Goal: Task Accomplishment & Management: Manage account settings

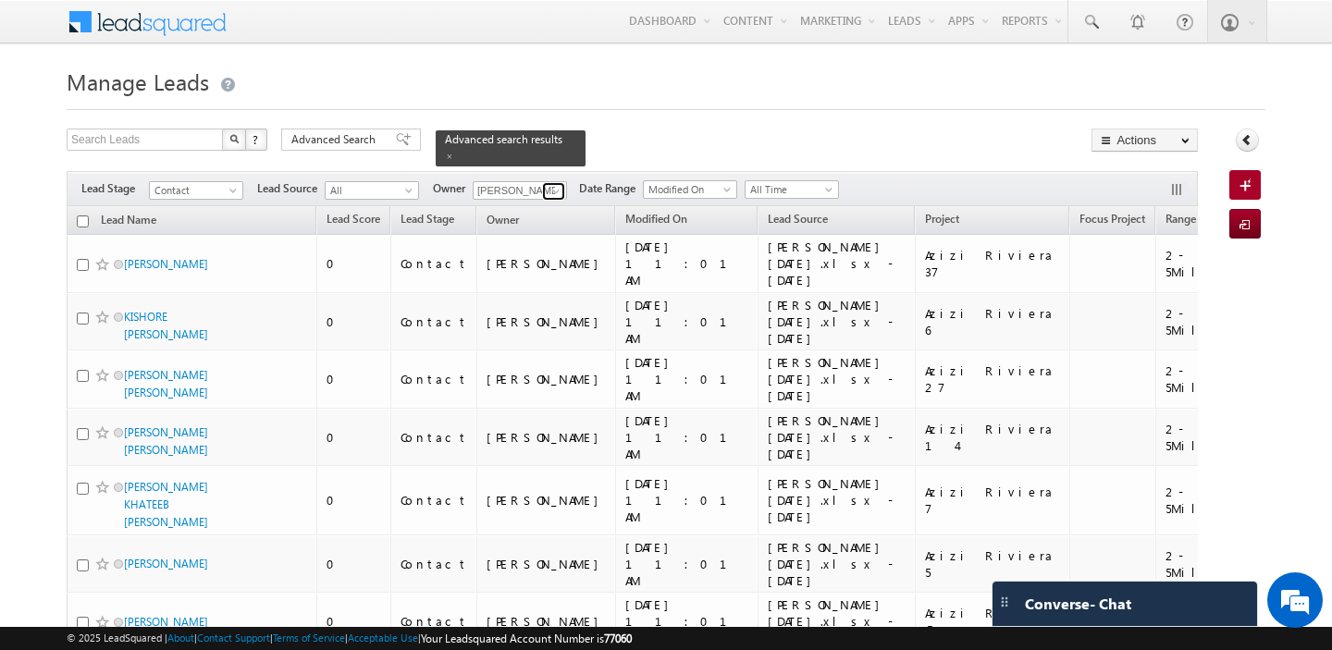
click at [553, 191] on span at bounding box center [555, 191] width 15 height 15
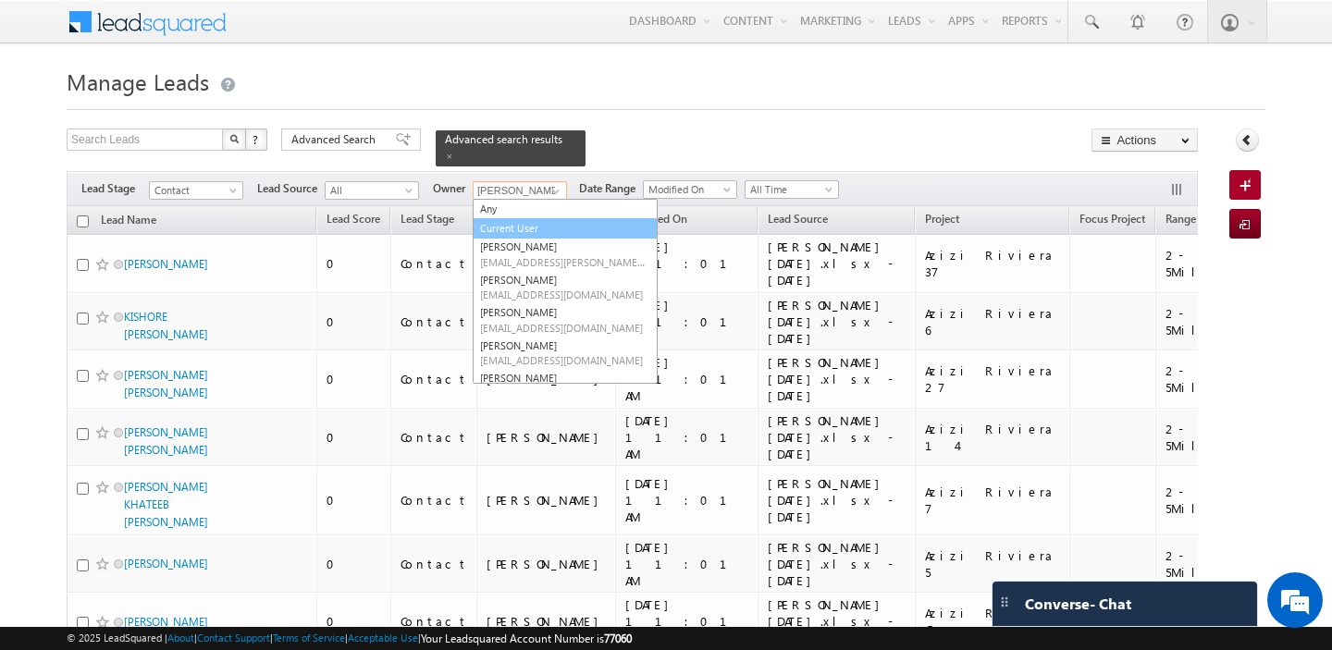
click at [518, 224] on link "Current User" at bounding box center [565, 228] width 185 height 21
type input "Current User"
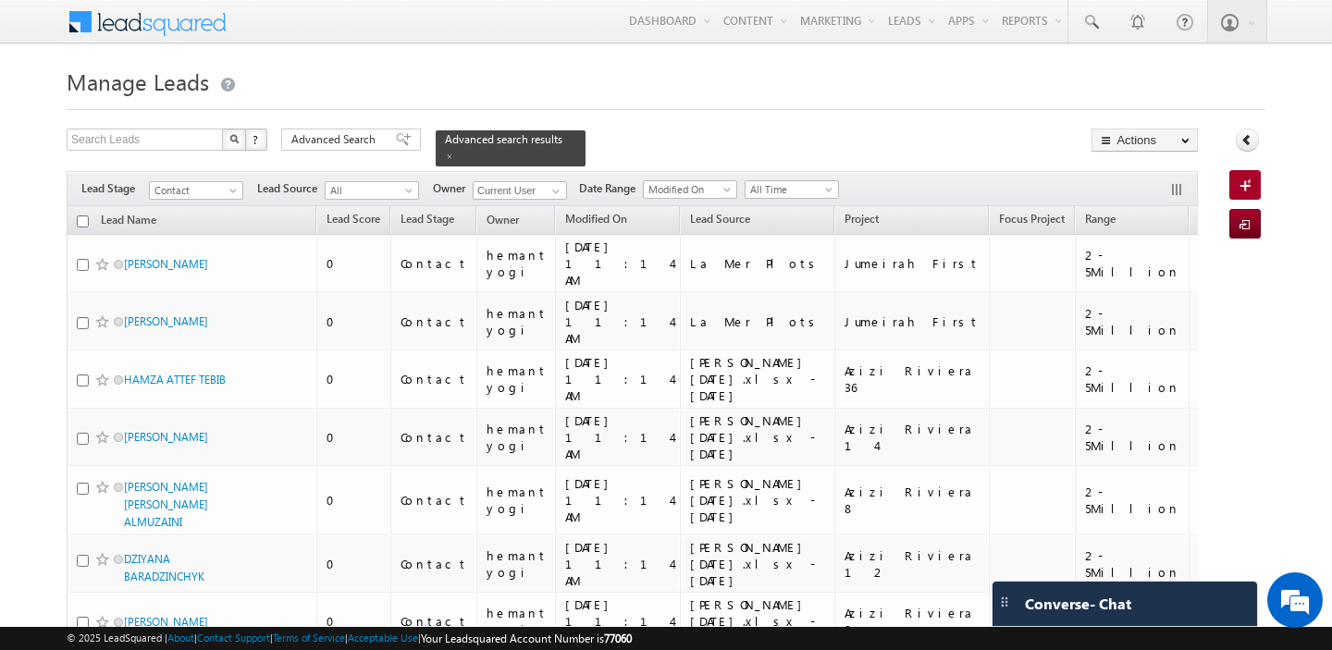
click at [679, 96] on h1 "Manage Leads" at bounding box center [666, 80] width 1199 height 36
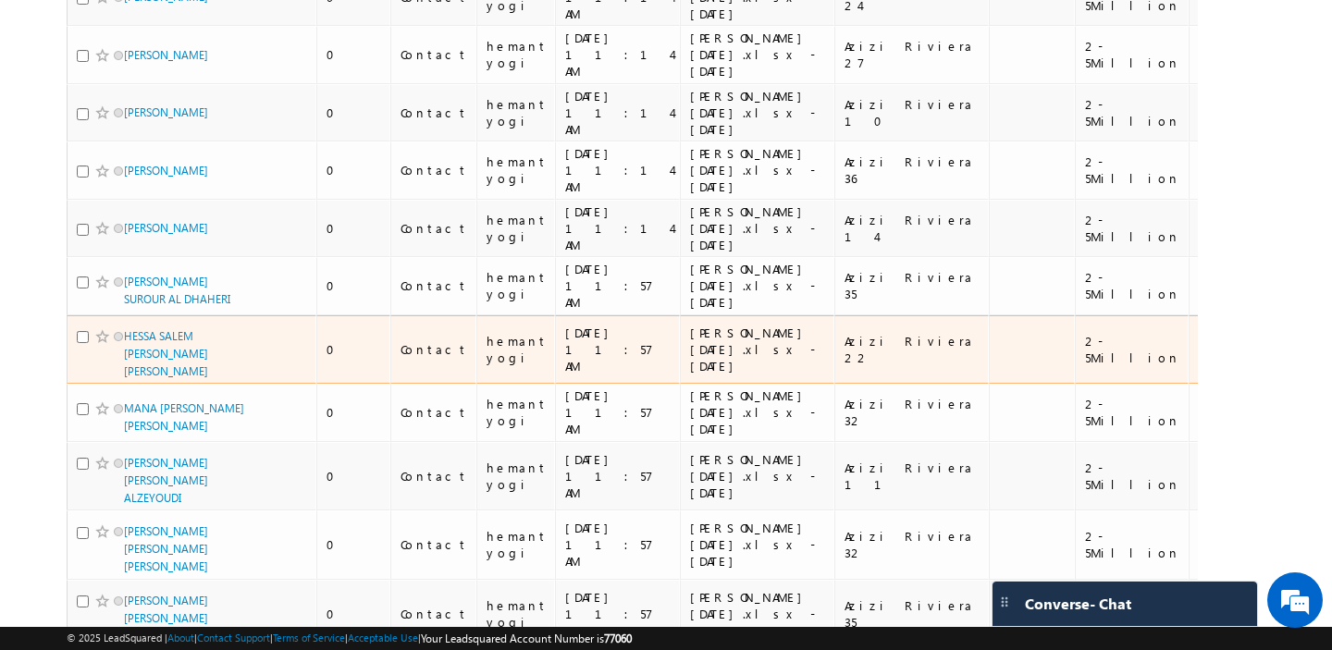
scroll to position [10975, 0]
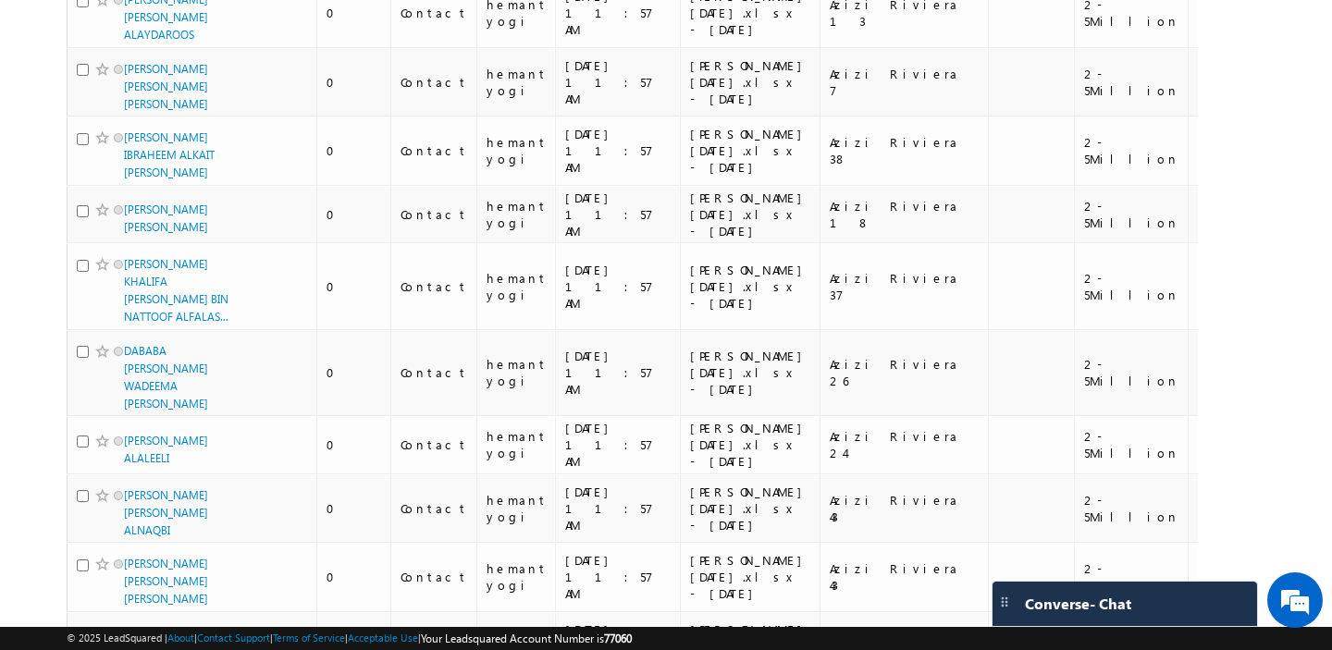
scroll to position [10095, 0]
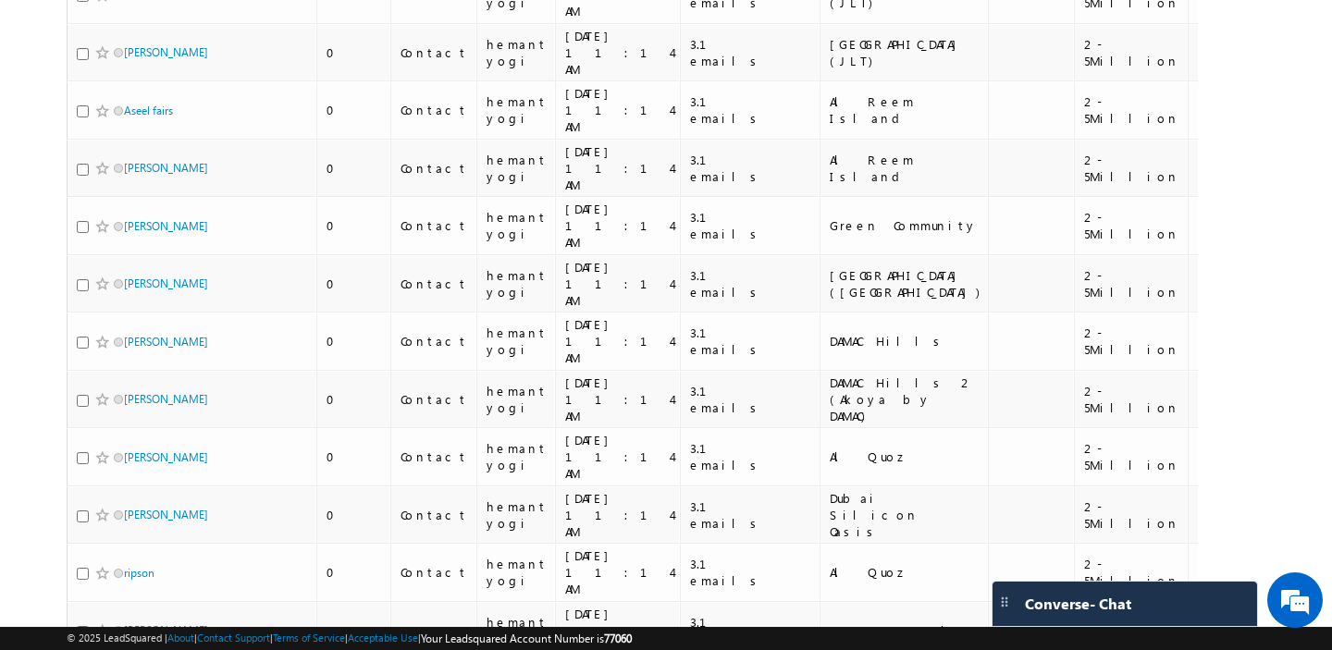
scroll to position [8236, 0]
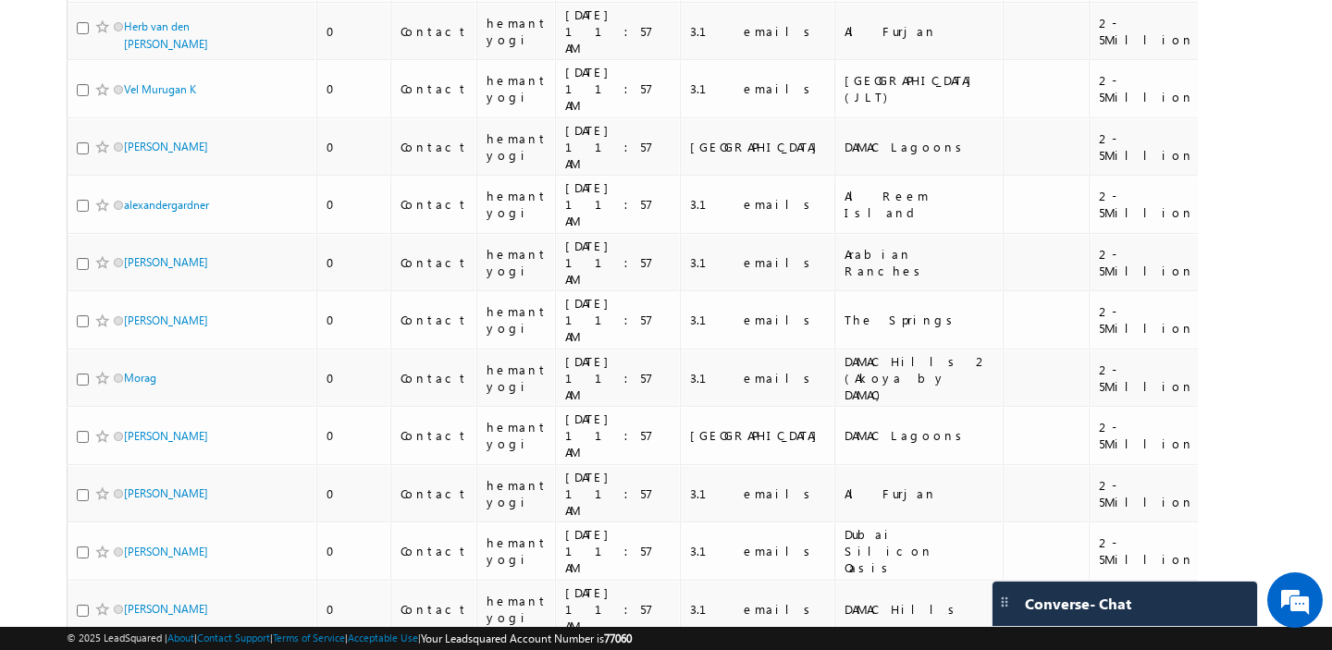
scroll to position [8873, 0]
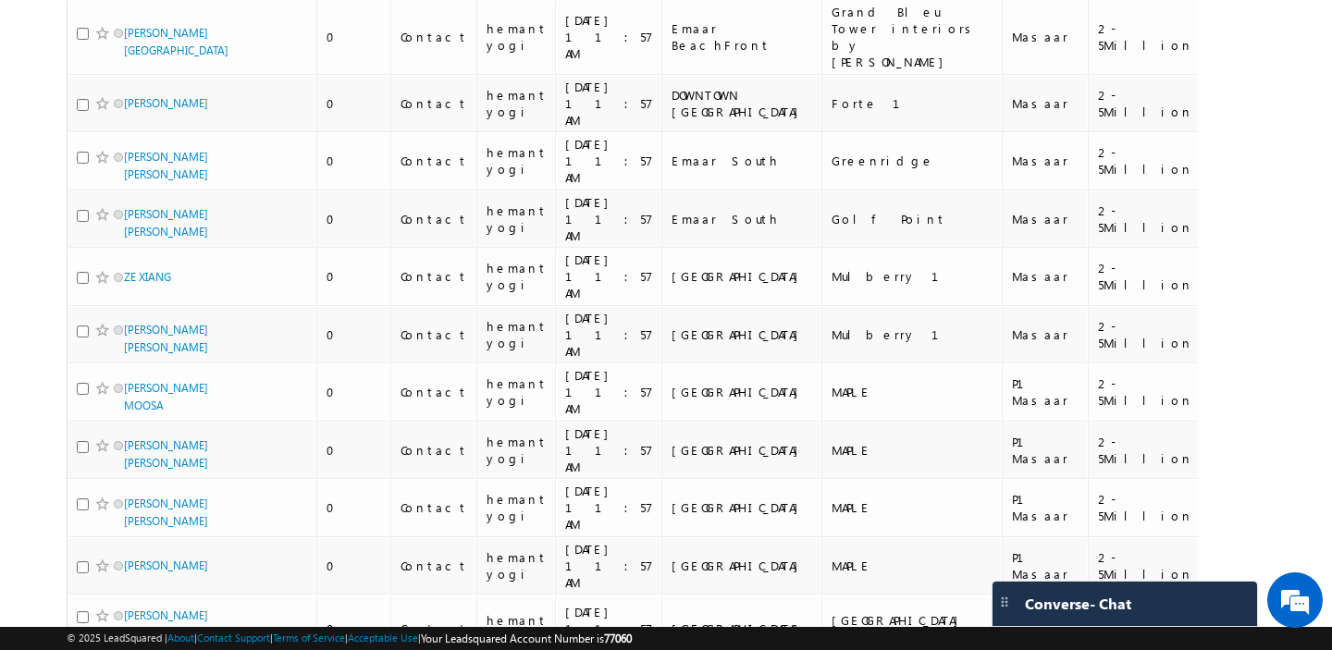
scroll to position [0, 0]
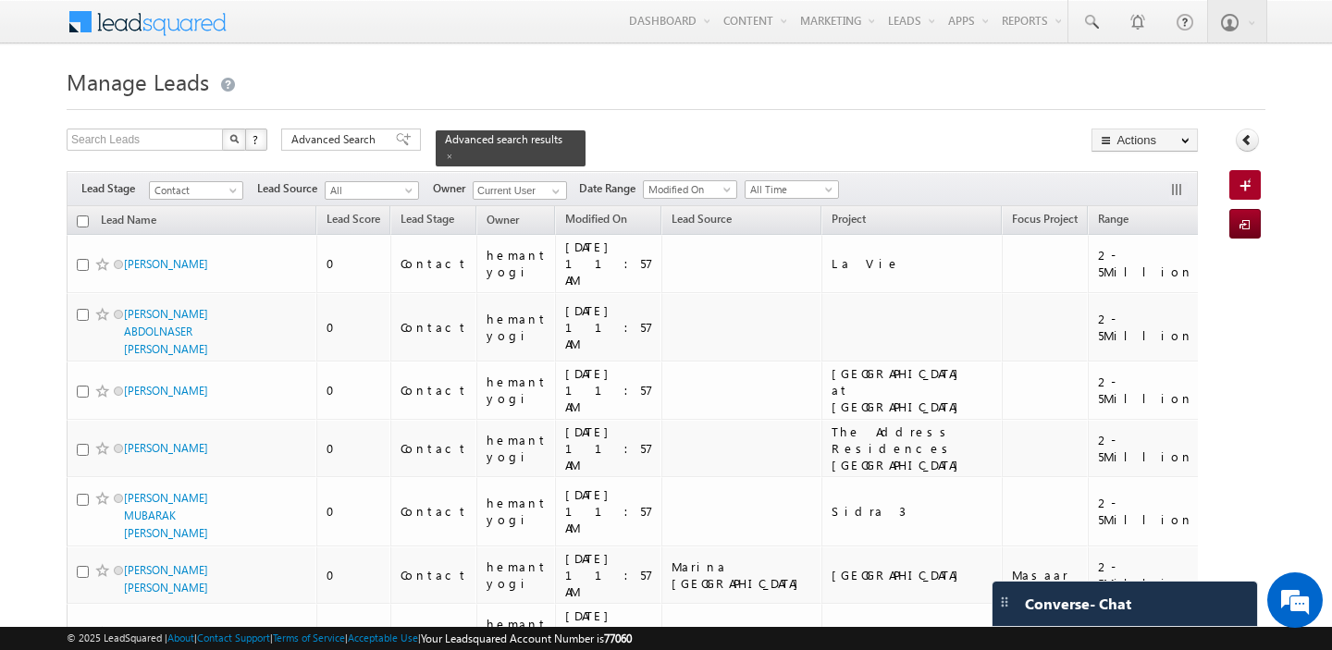
click at [81, 218] on input "checkbox" at bounding box center [83, 221] width 12 height 12
checkbox input "true"
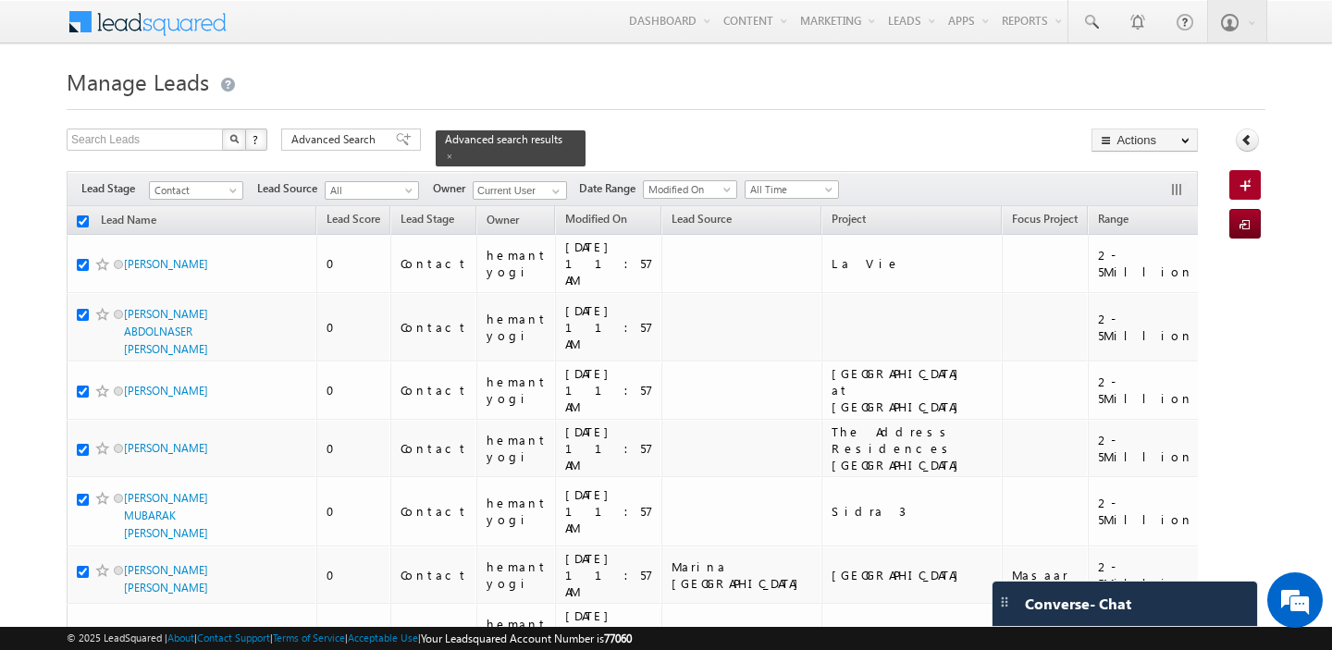
checkbox input "true"
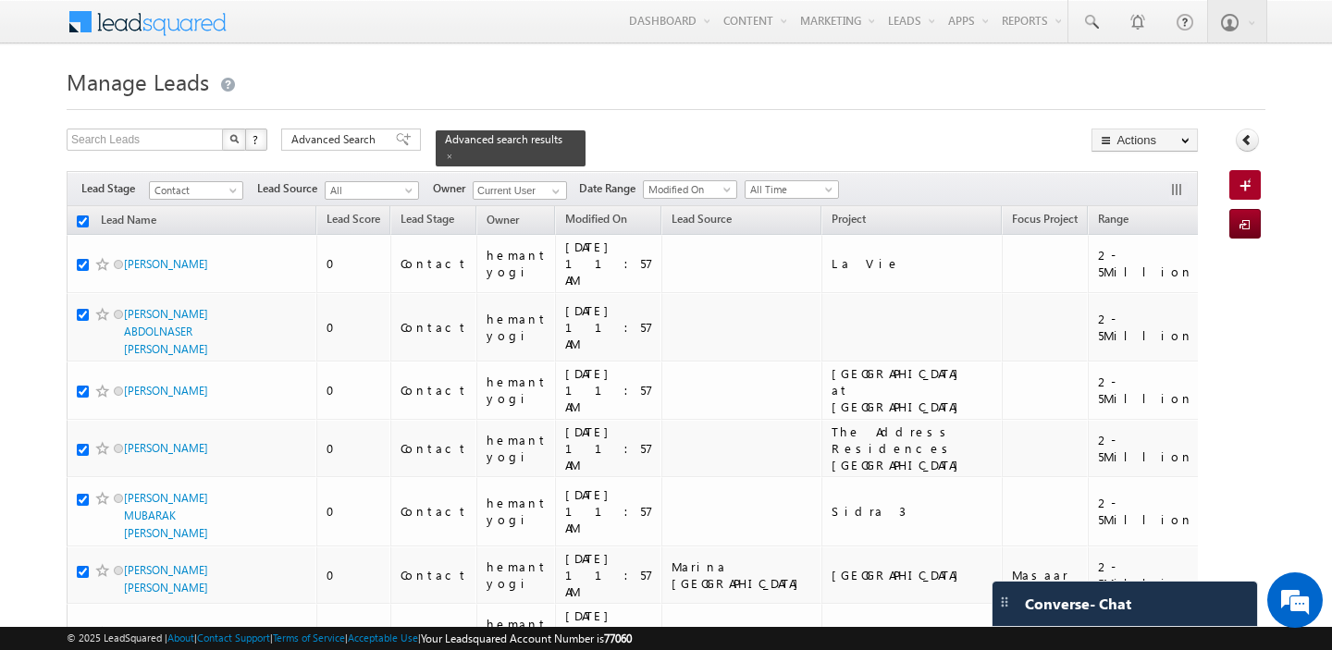
checkbox input "true"
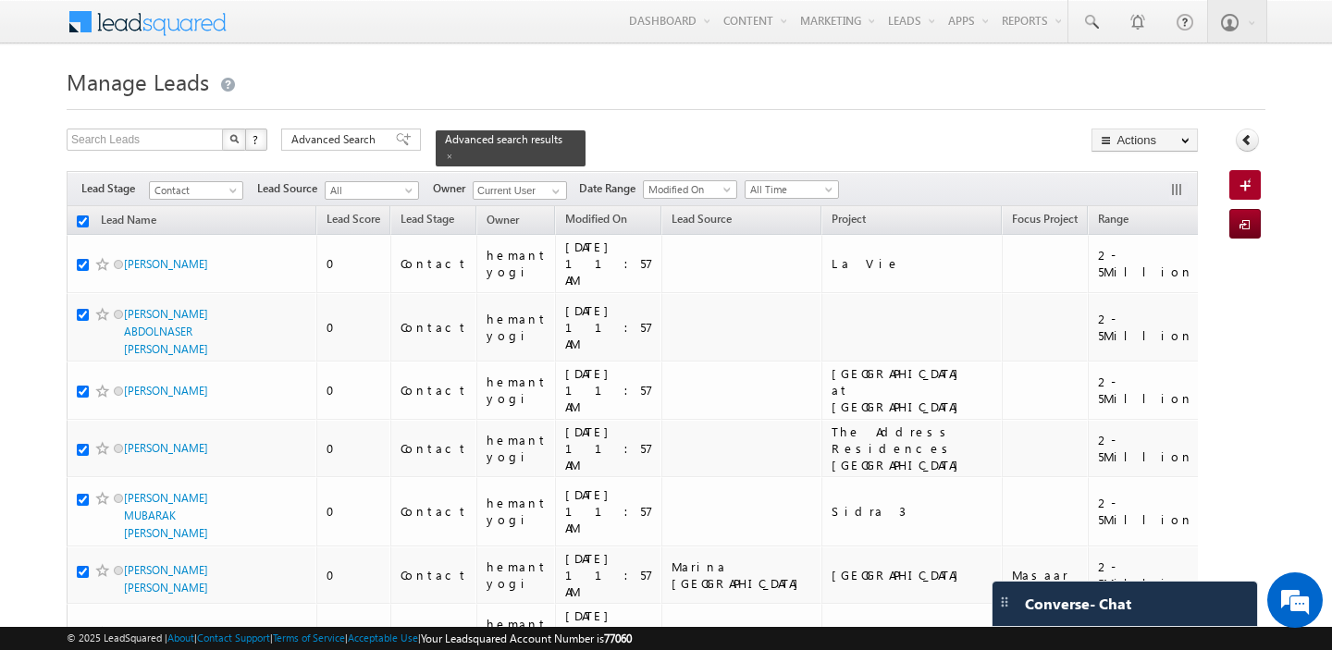
checkbox input "true"
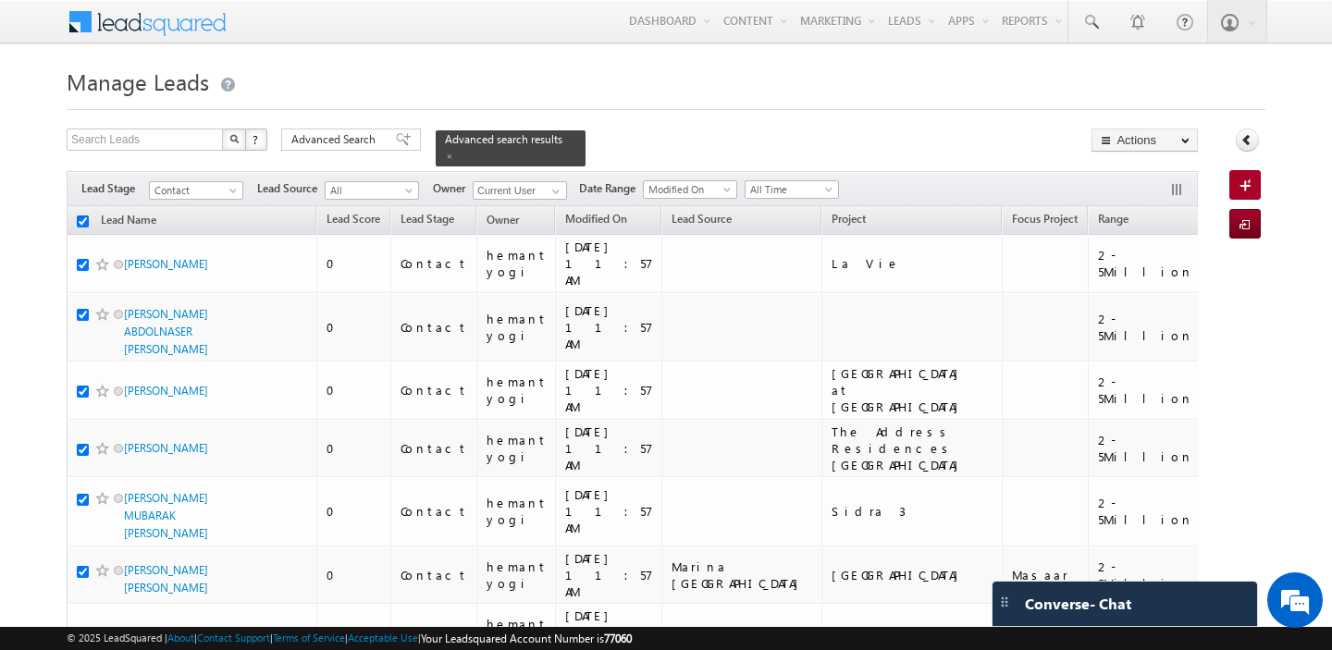
checkbox input "true"
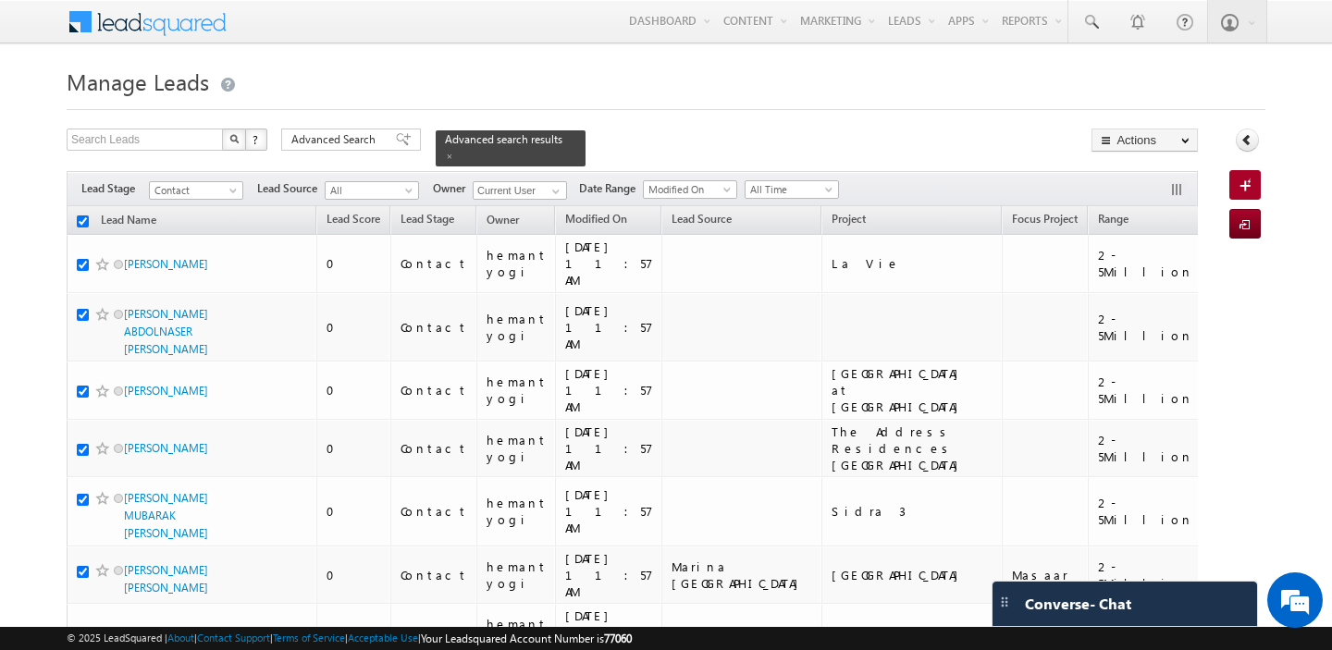
checkbox input "true"
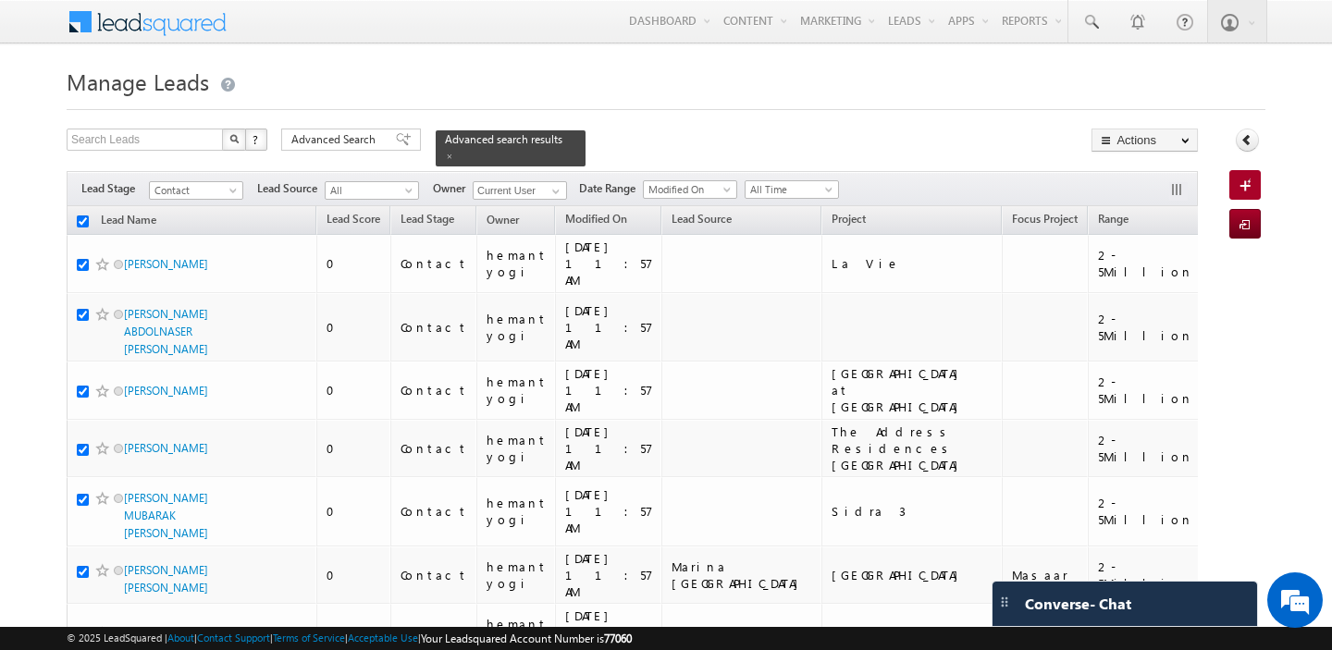
checkbox input "true"
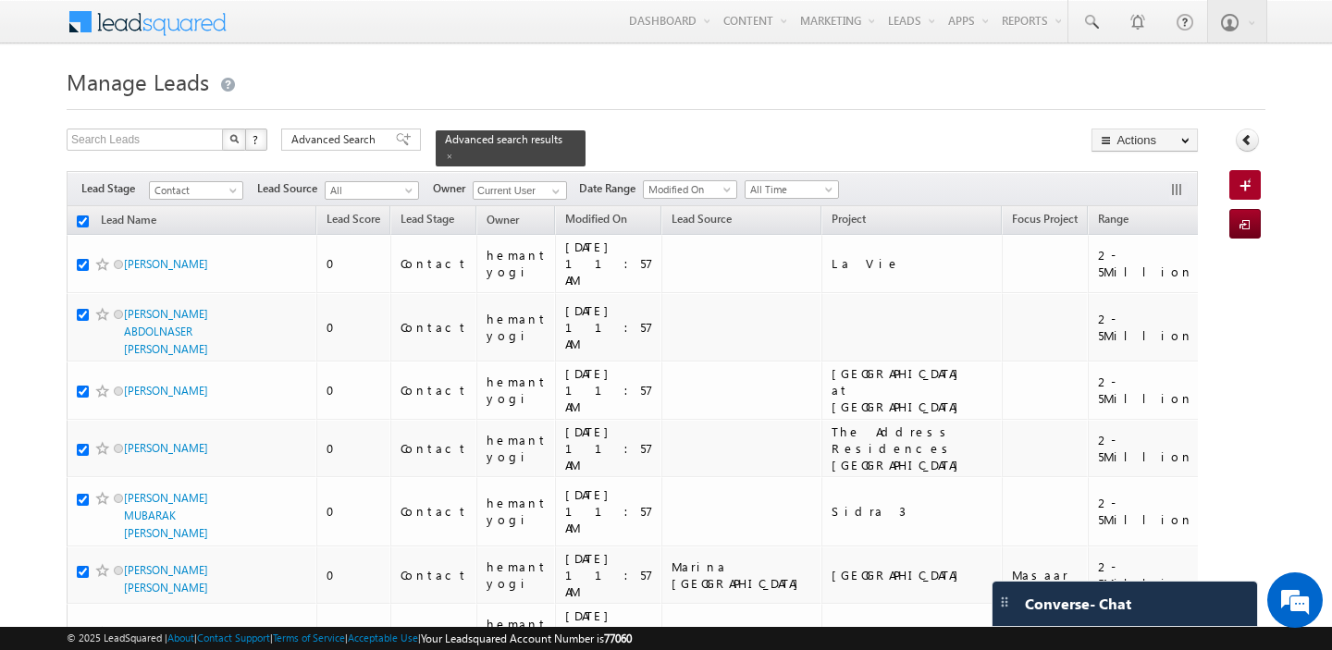
checkbox input "true"
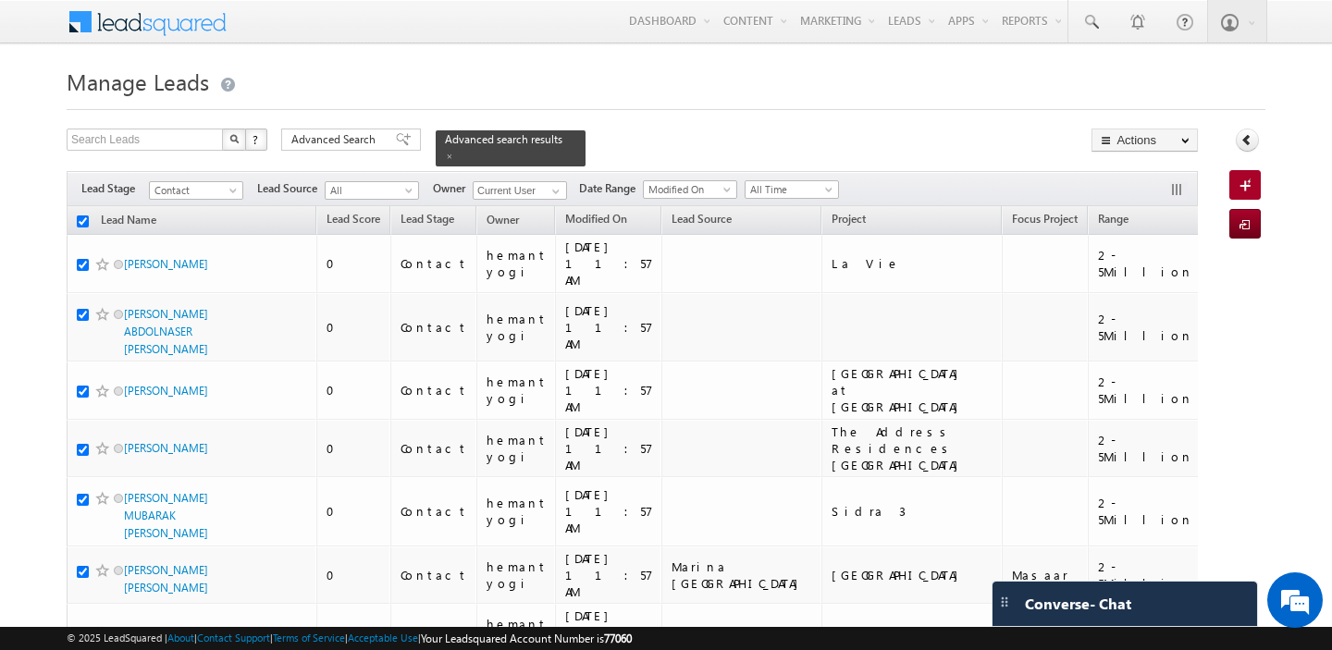
checkbox input "true"
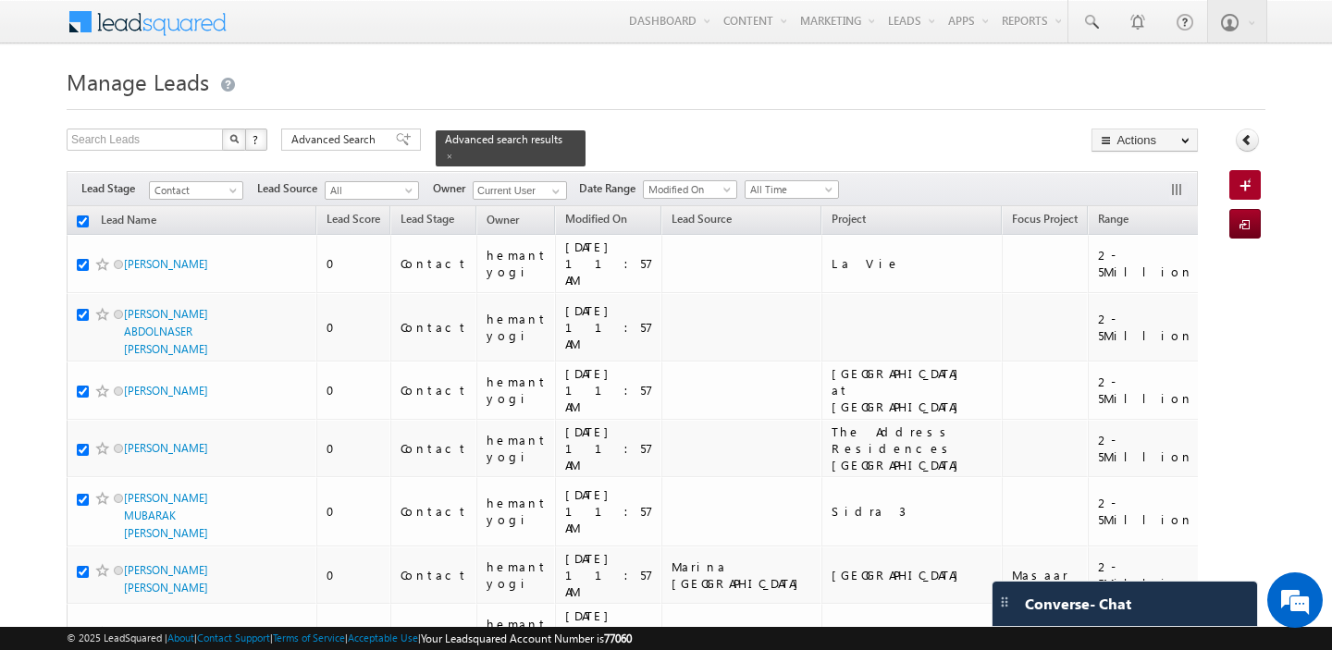
checkbox input "true"
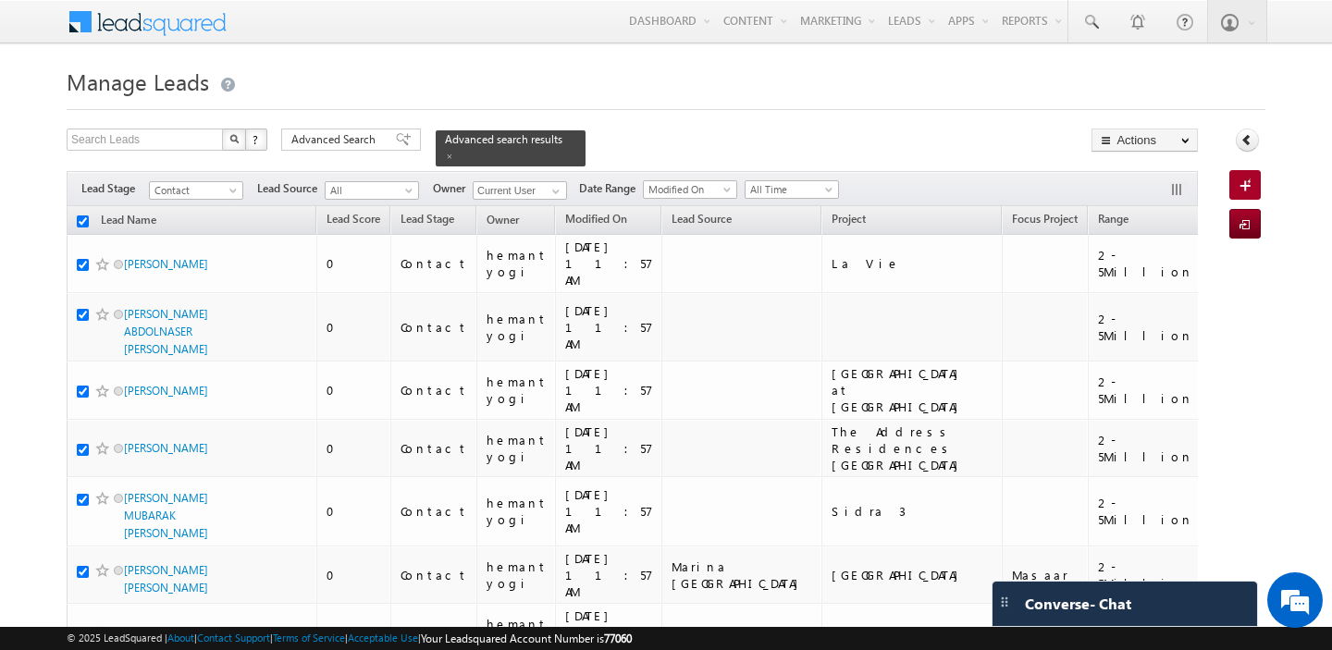
checkbox input "true"
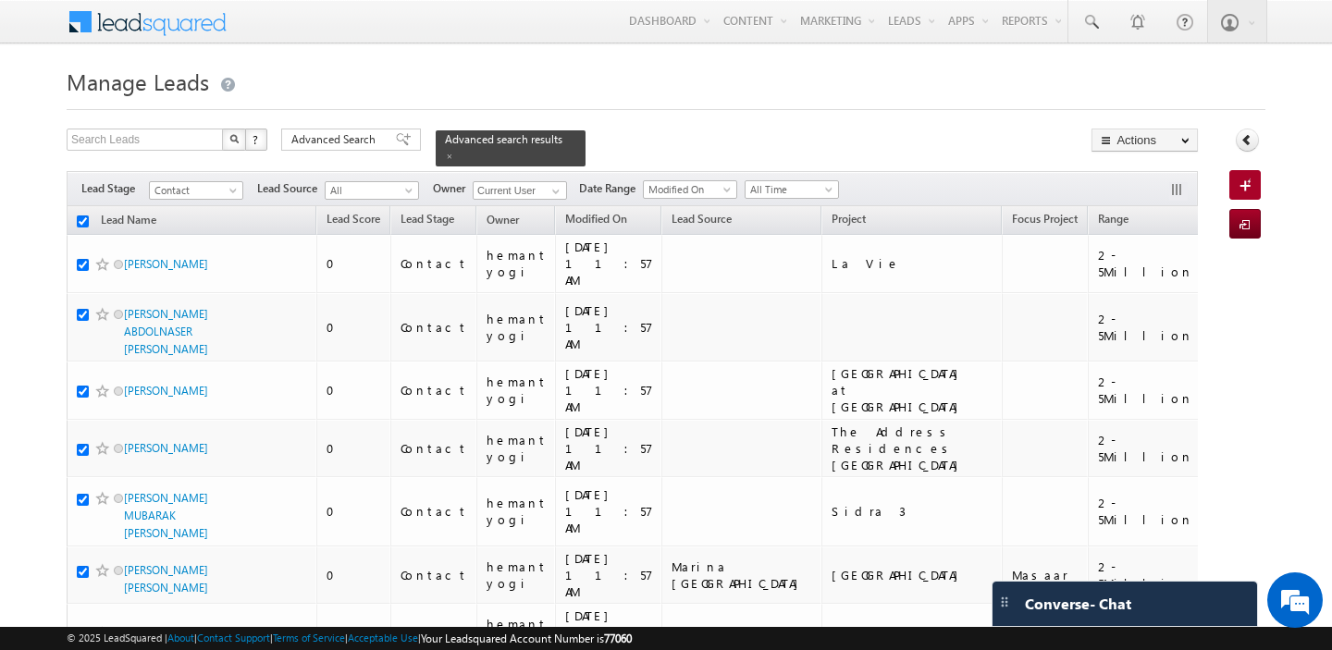
checkbox input "true"
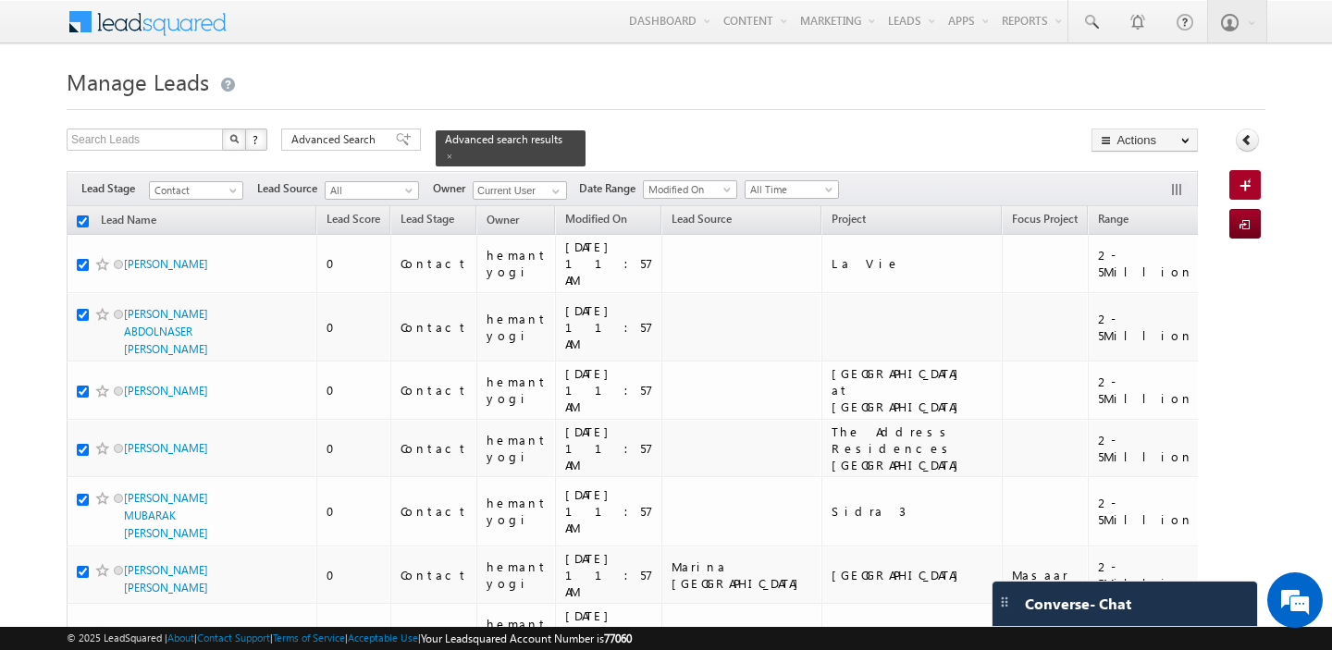
checkbox input "true"
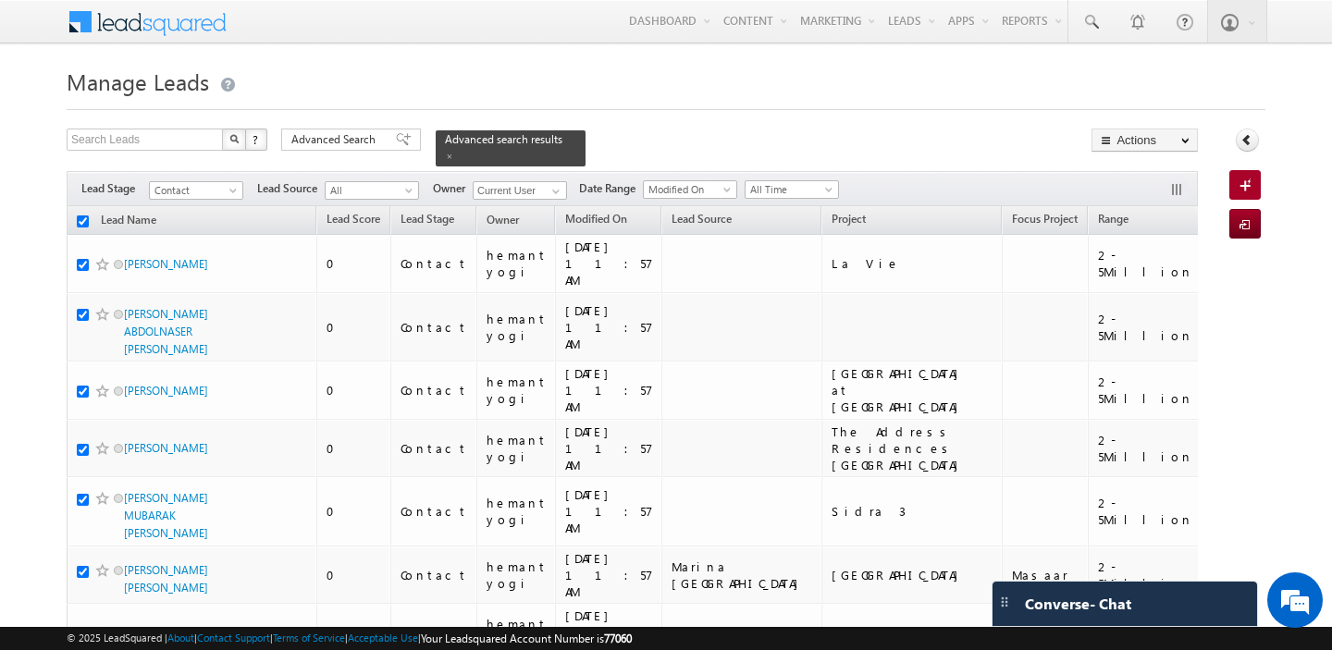
checkbox input "true"
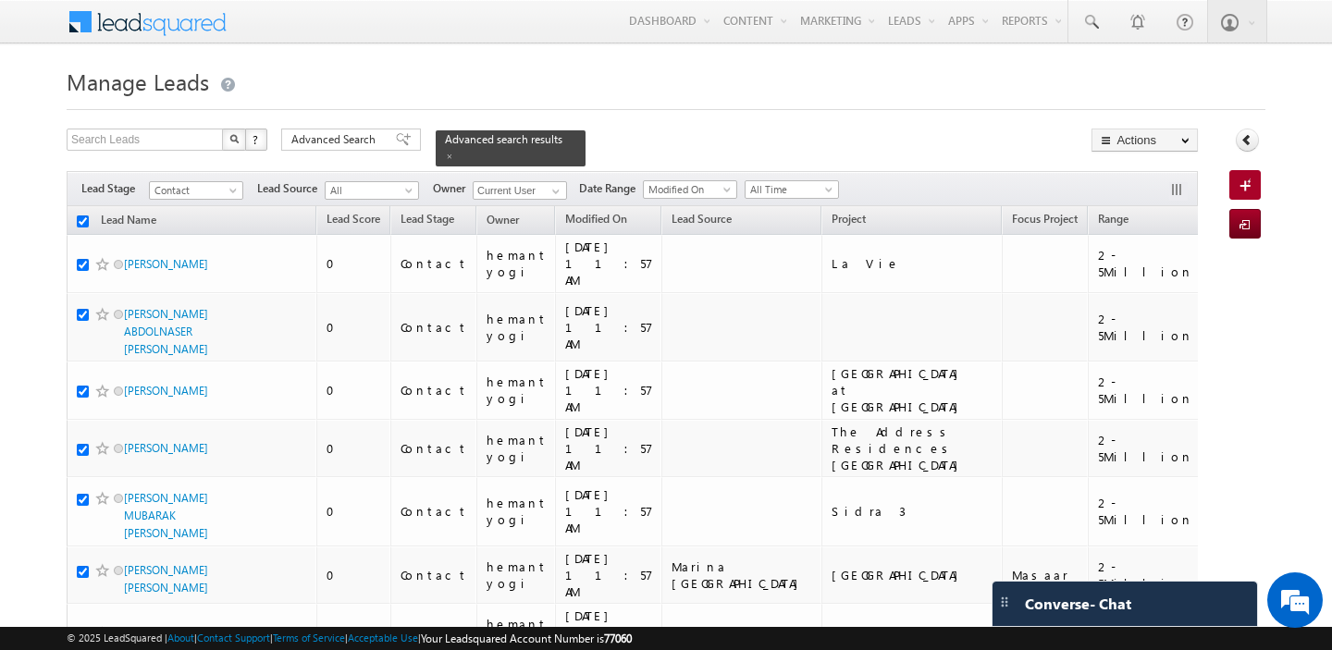
checkbox input "true"
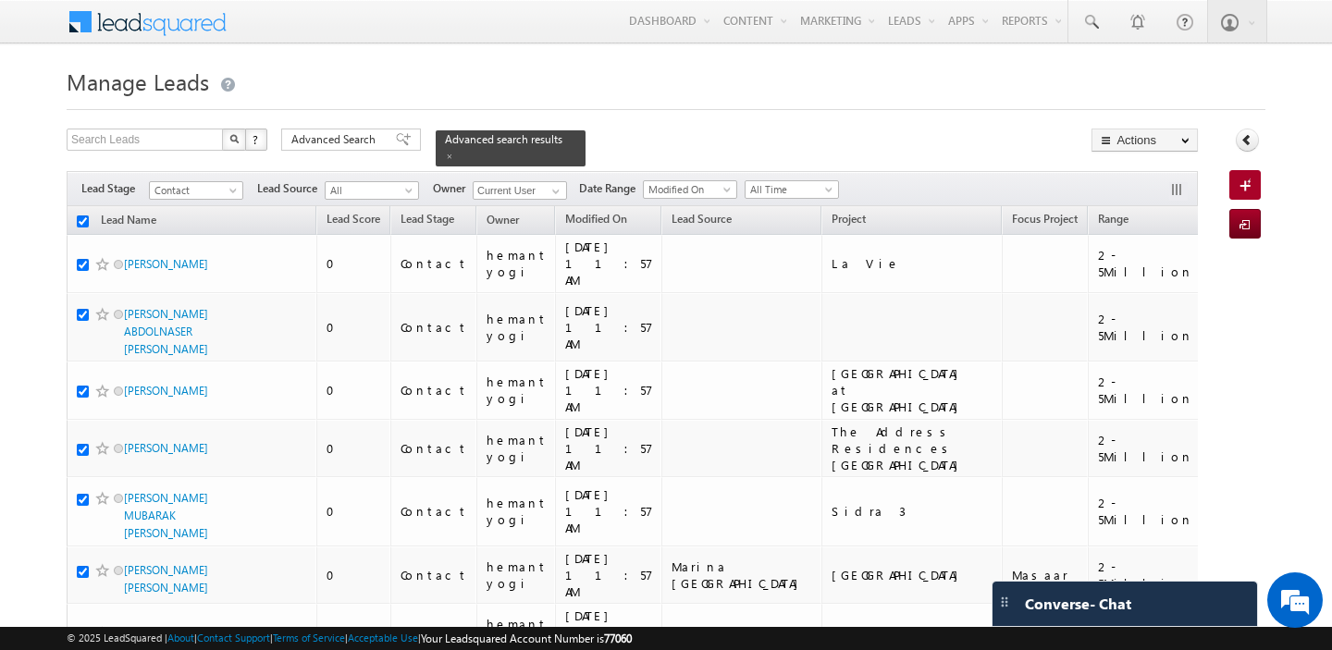
checkbox input "true"
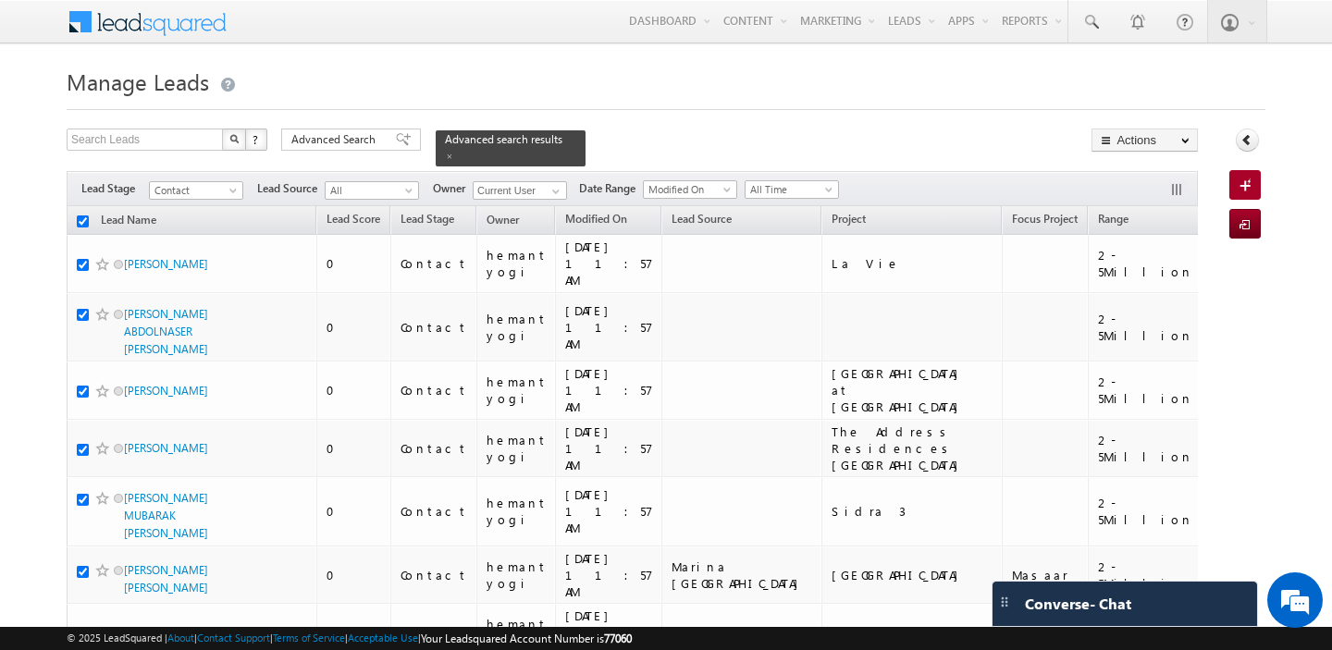
checkbox input "true"
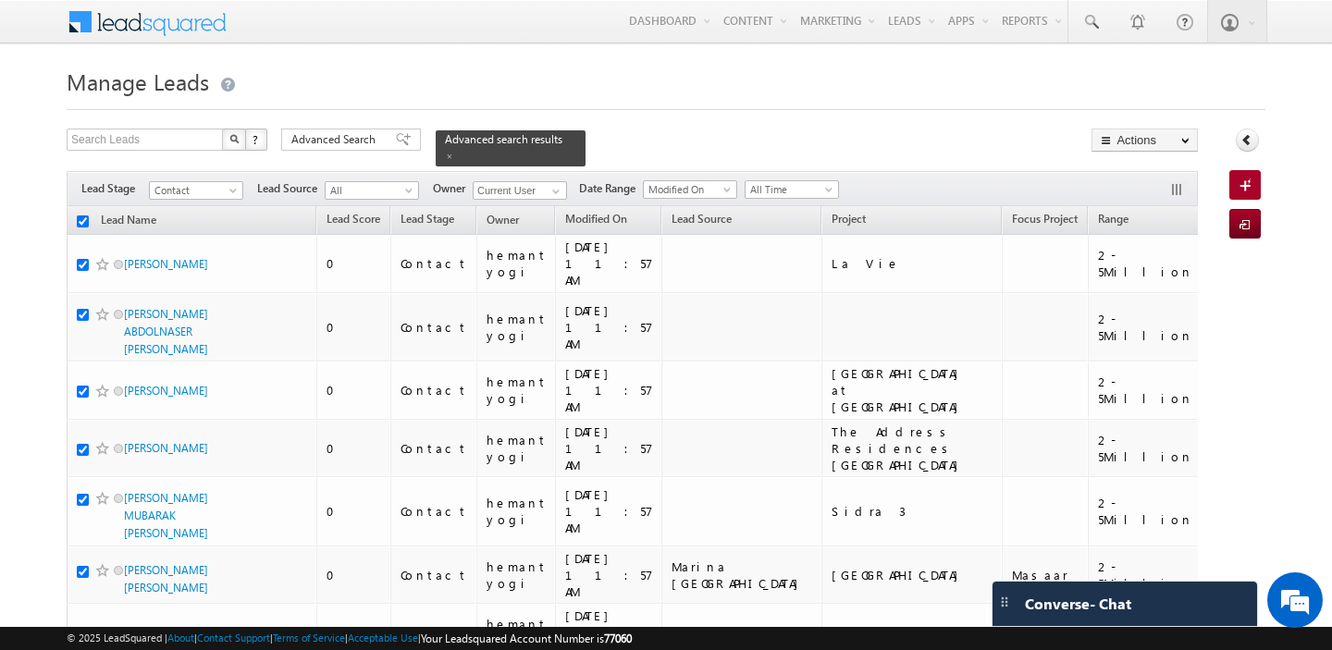
checkbox input "true"
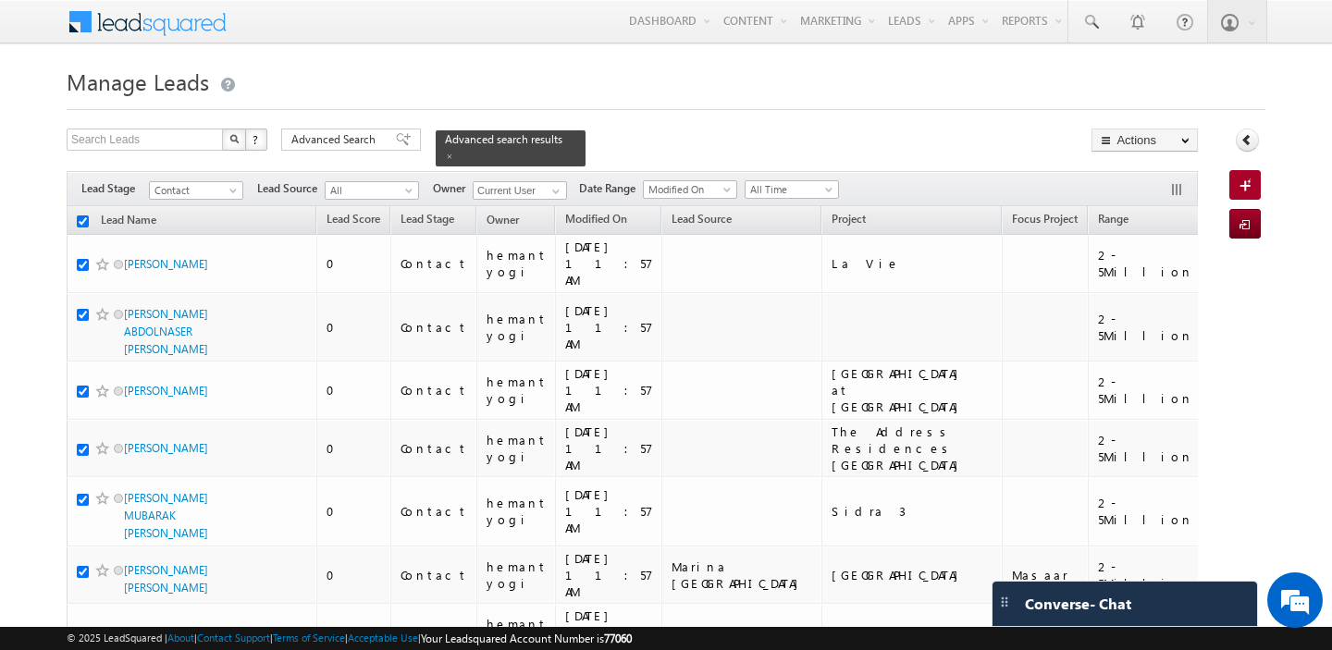
checkbox input "true"
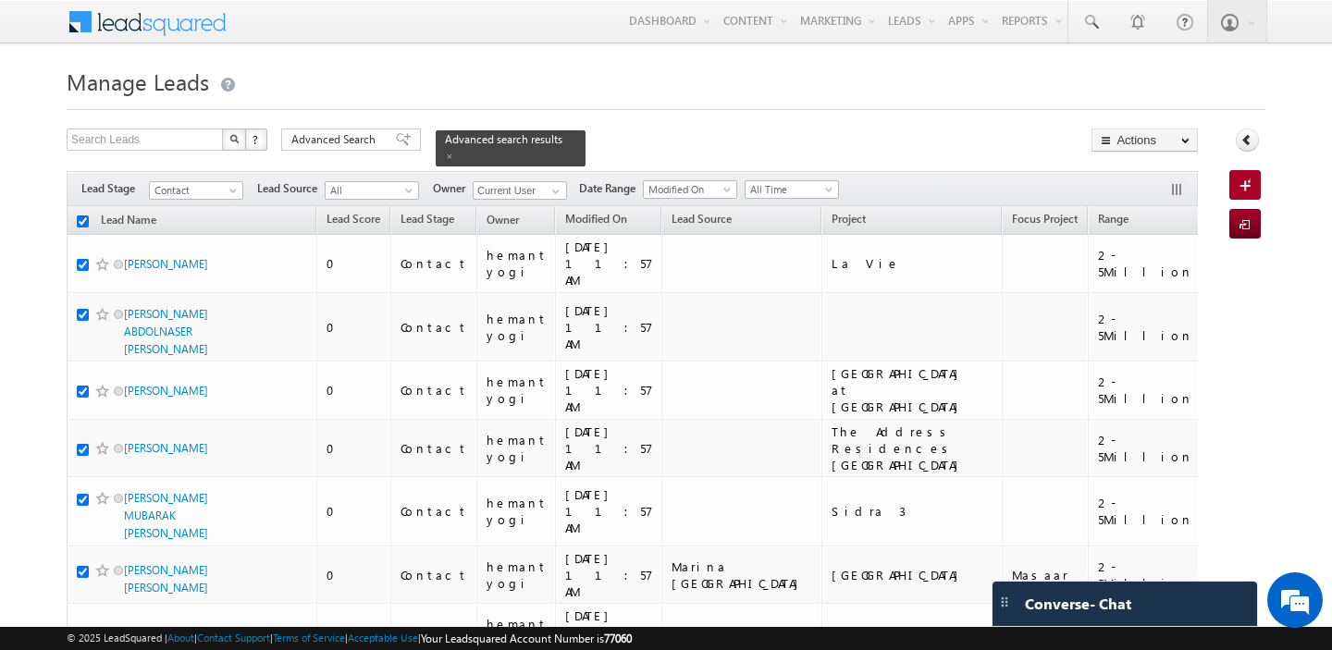
checkbox input "true"
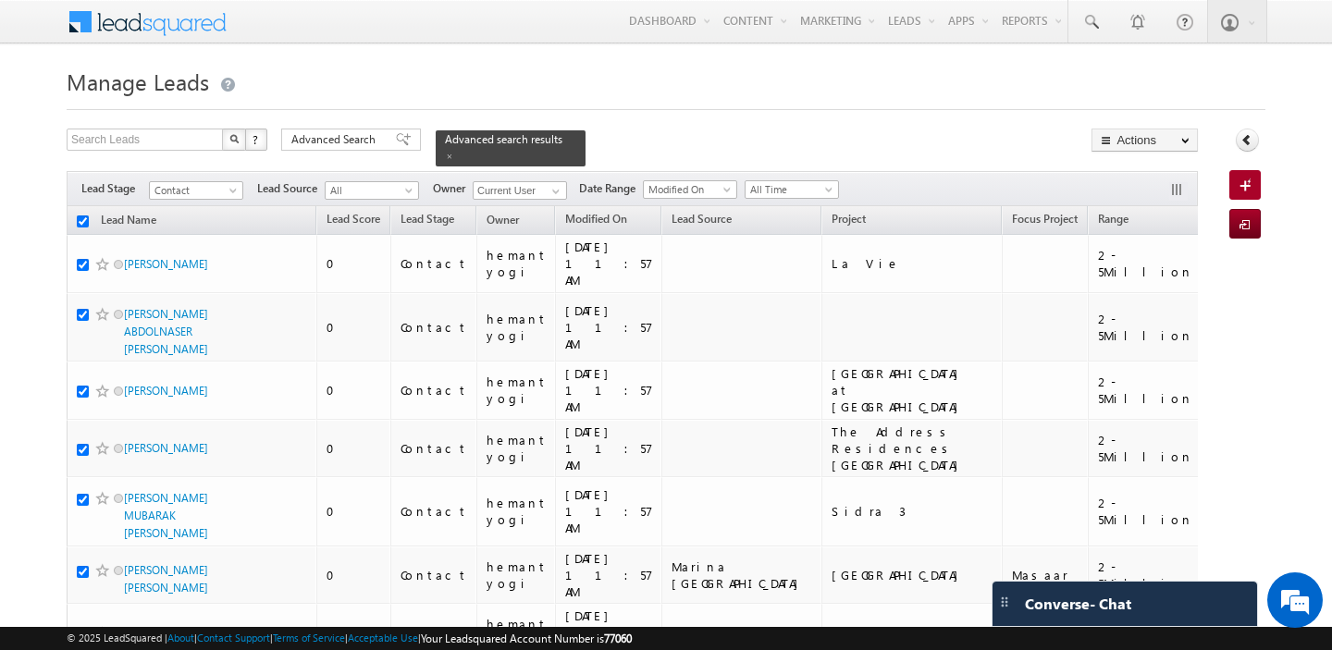
checkbox input "true"
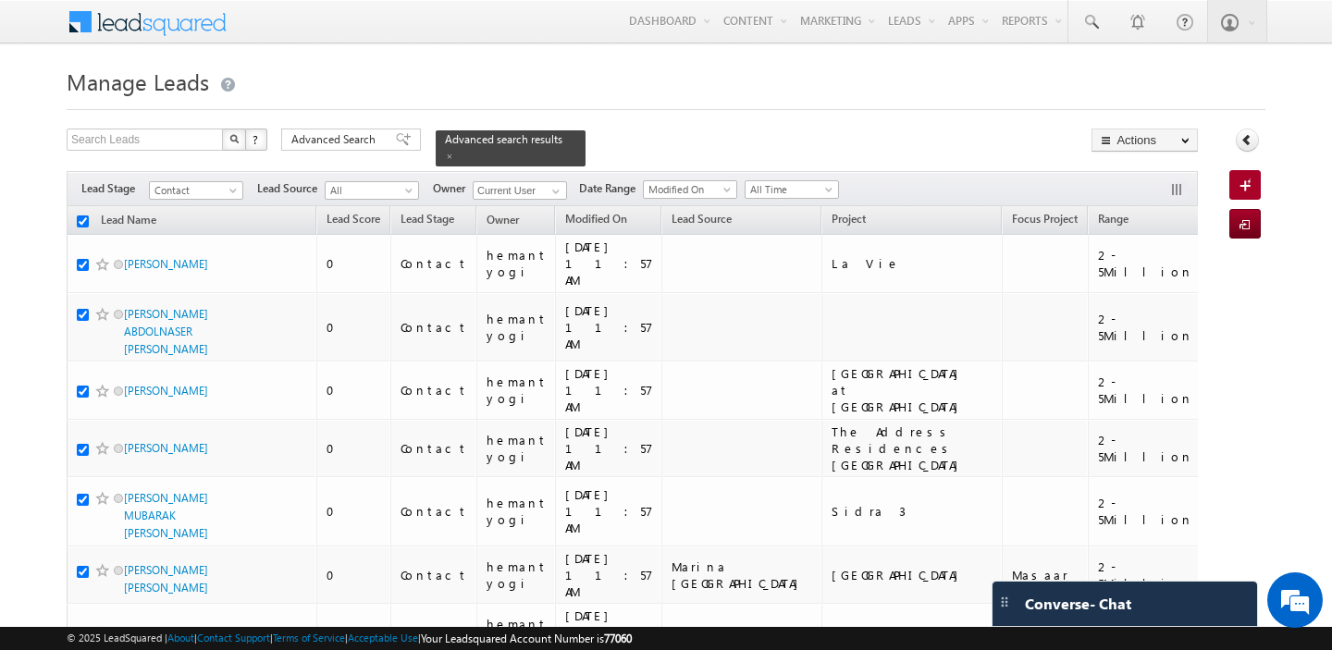
checkbox input "true"
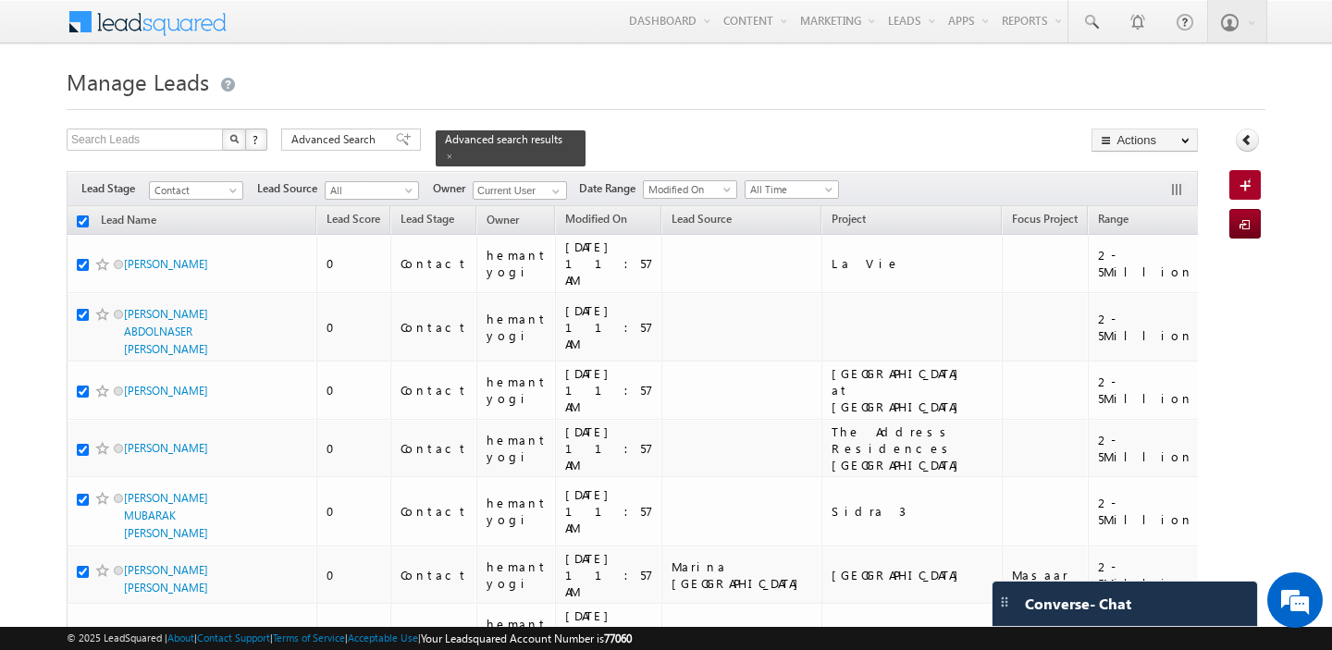
checkbox input "true"
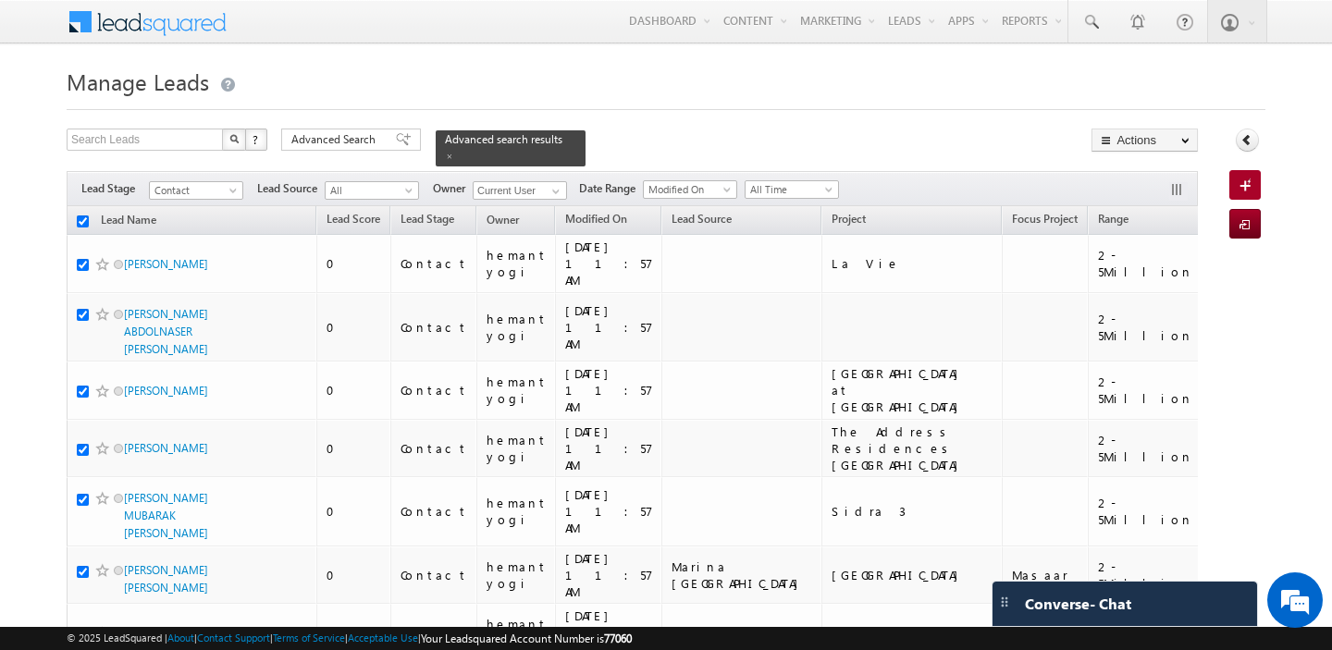
checkbox input "true"
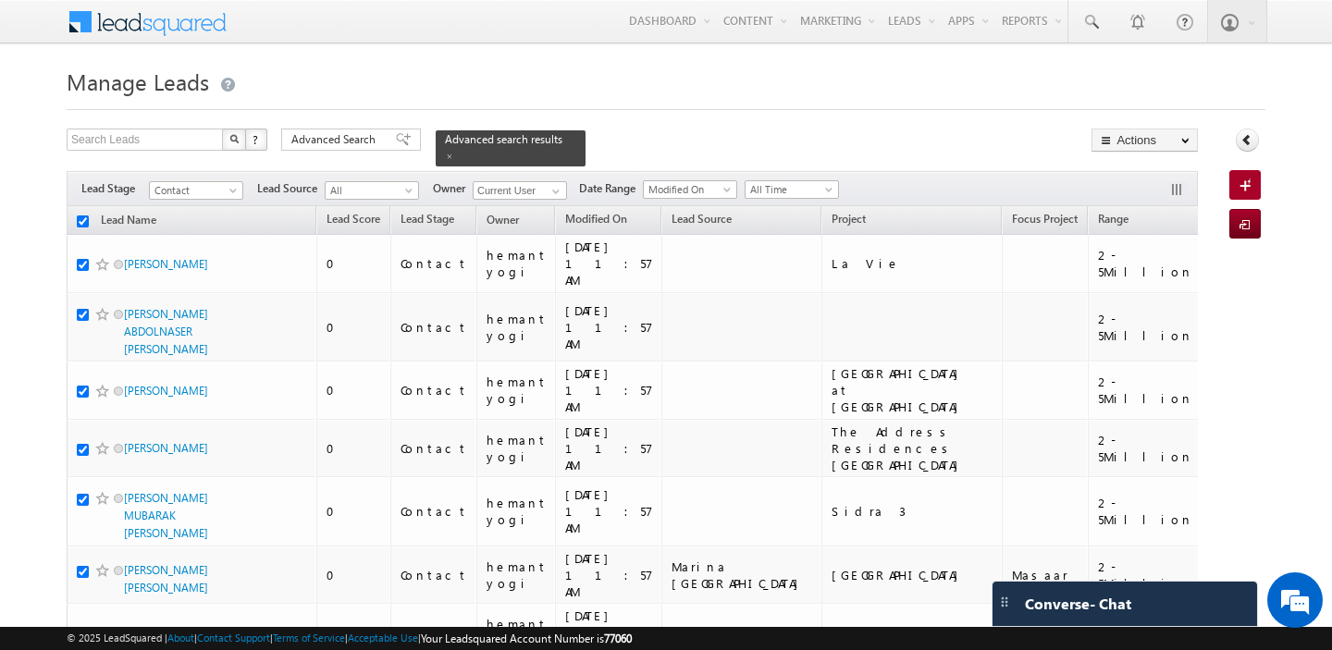
checkbox input "true"
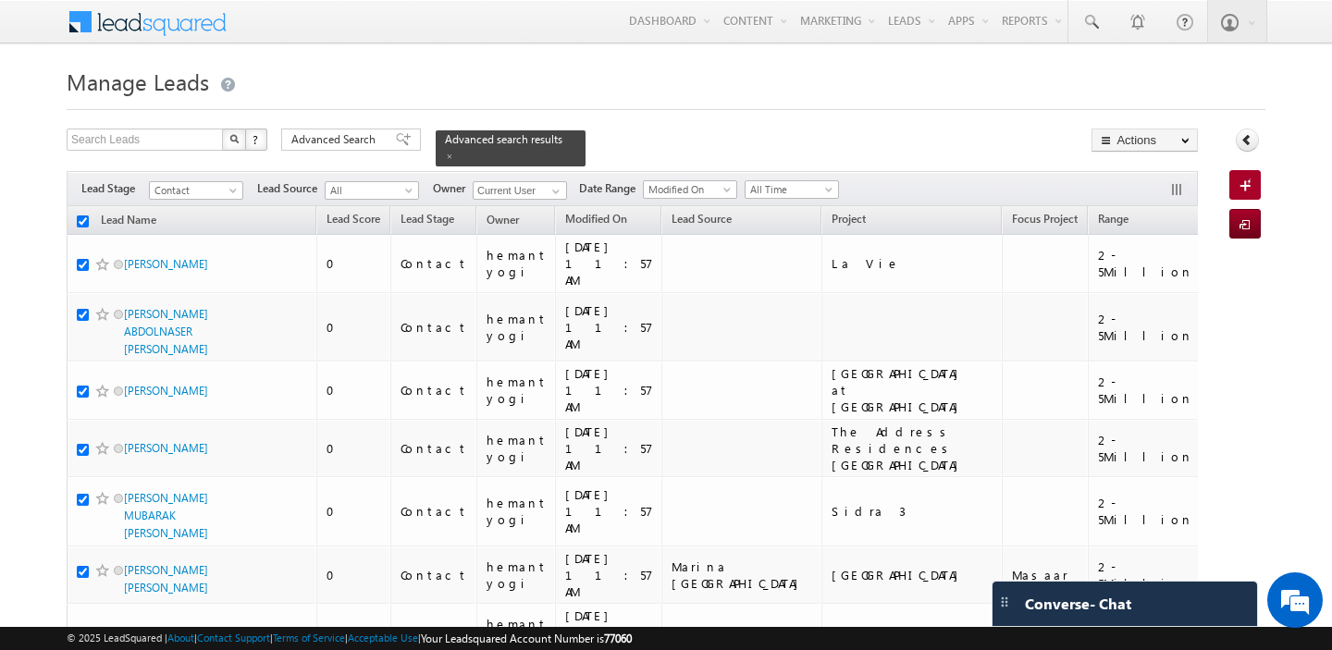
checkbox input "true"
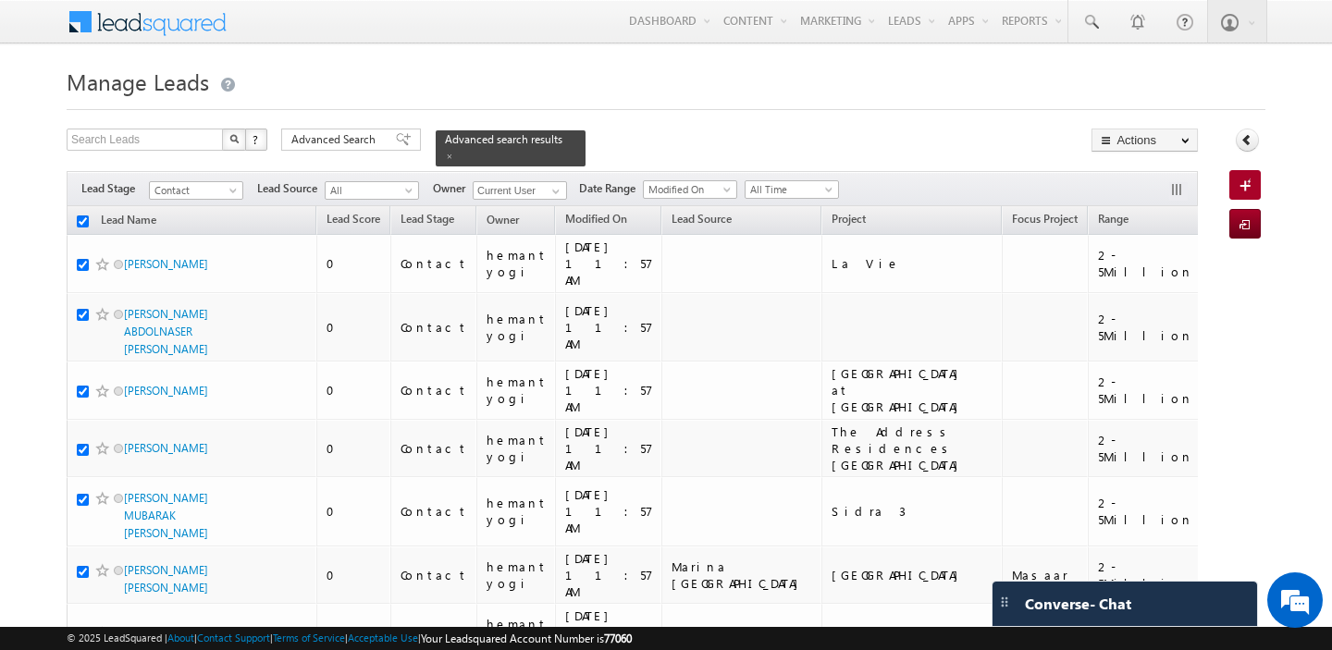
checkbox input "true"
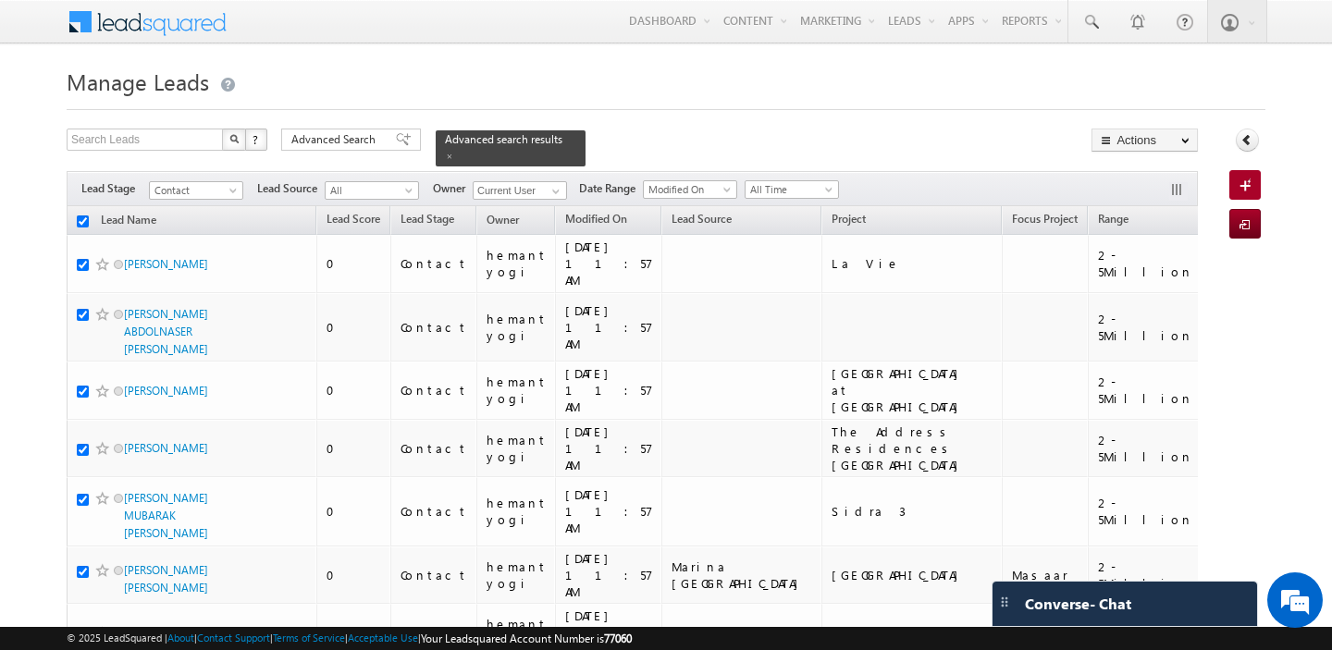
checkbox input "true"
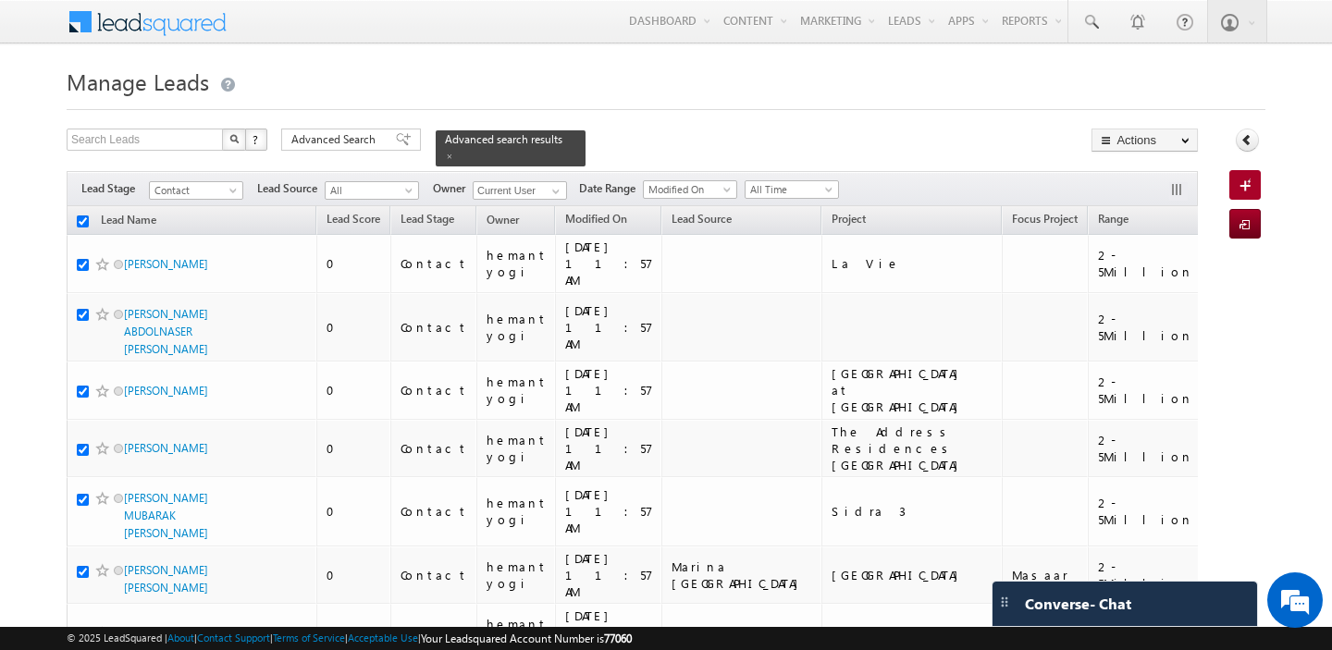
checkbox input "true"
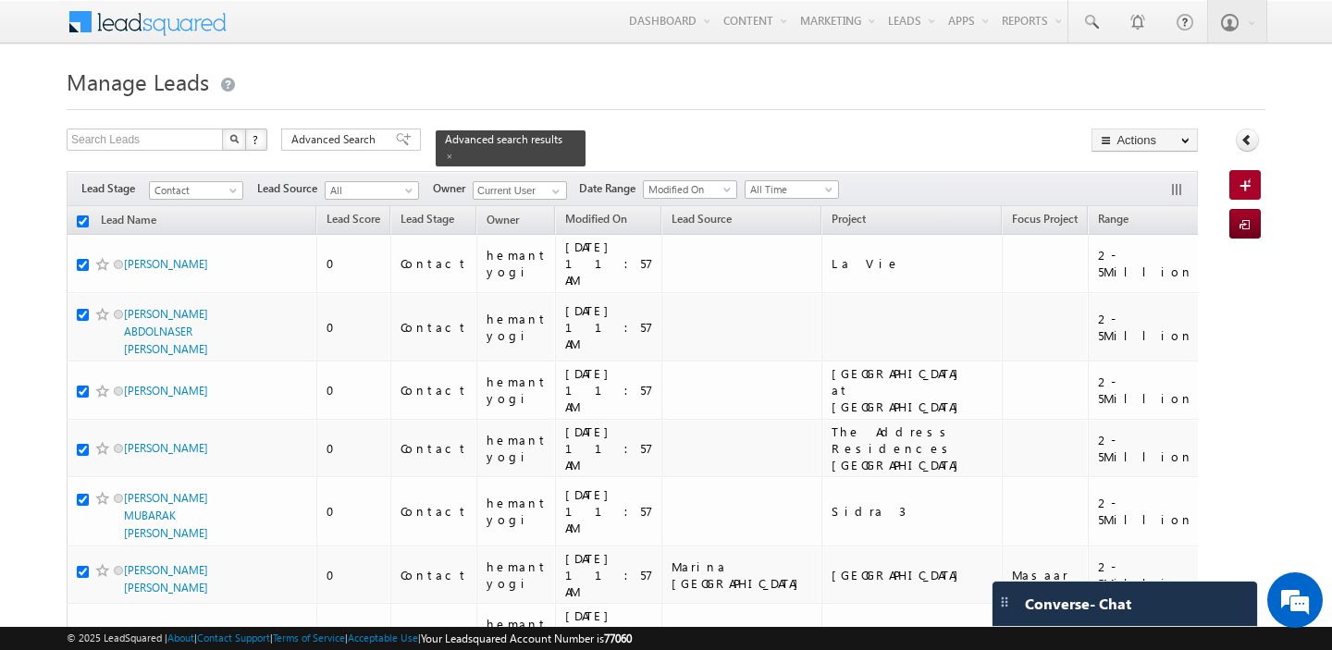
checkbox input "true"
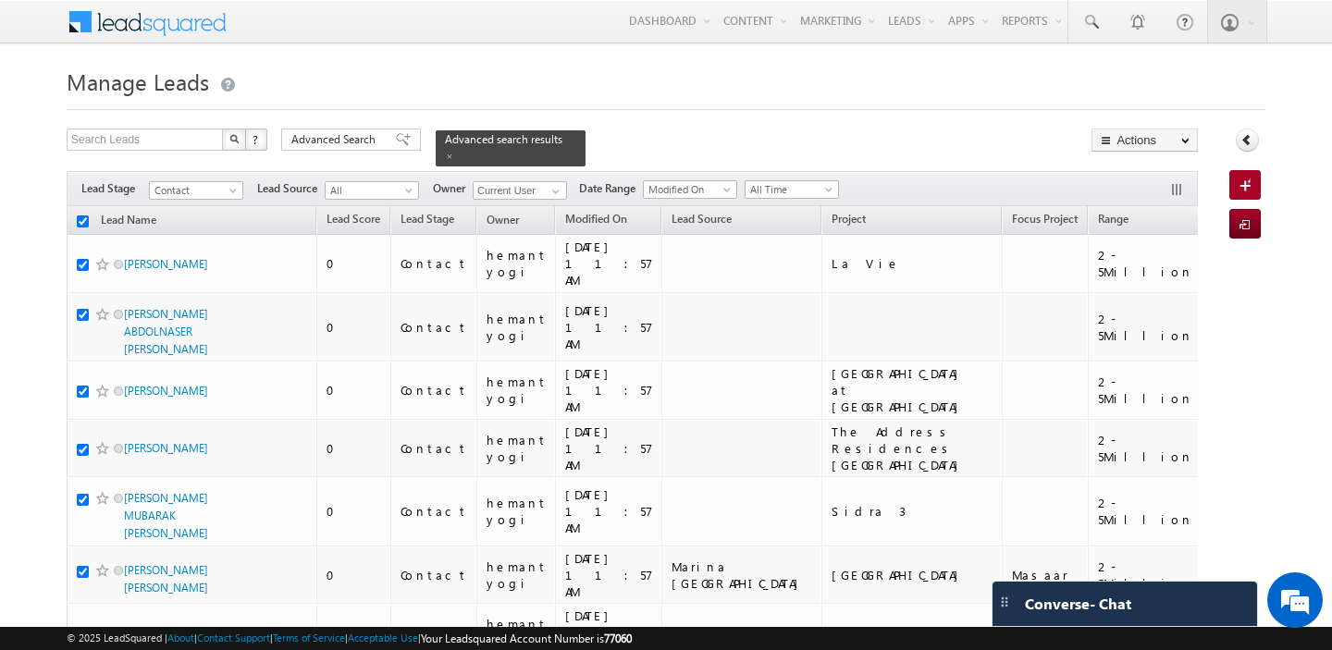
checkbox input "true"
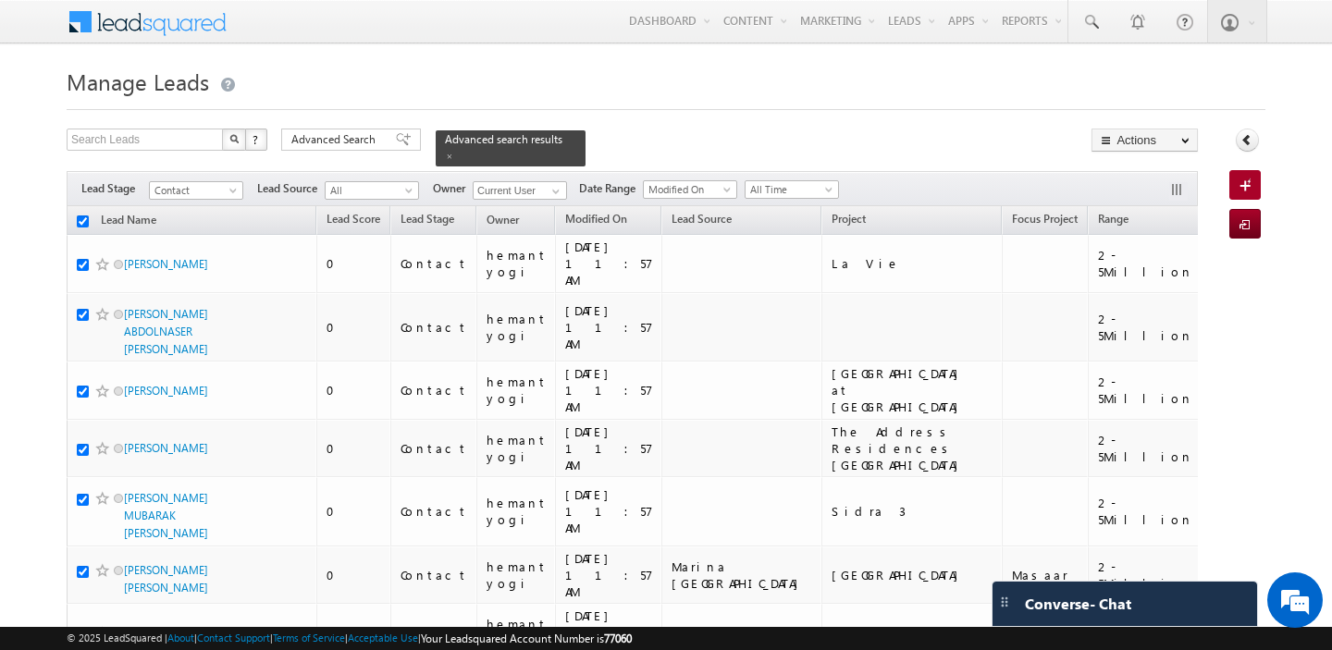
checkbox input "true"
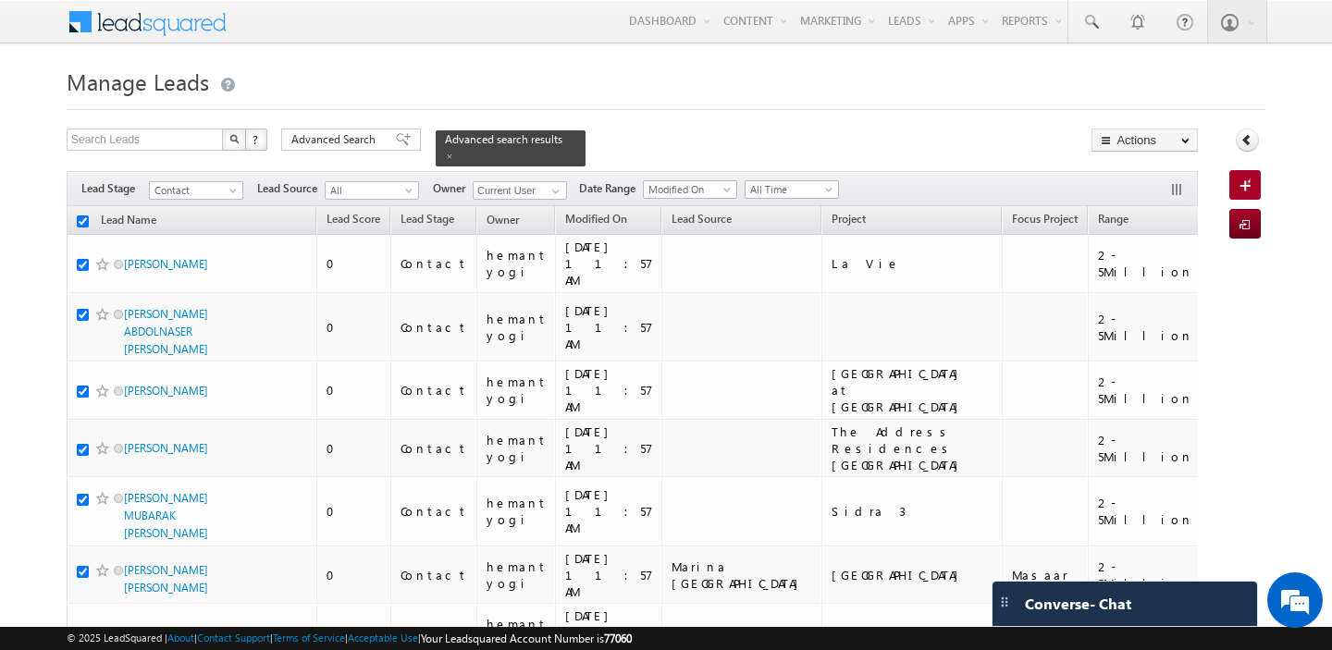
checkbox input "true"
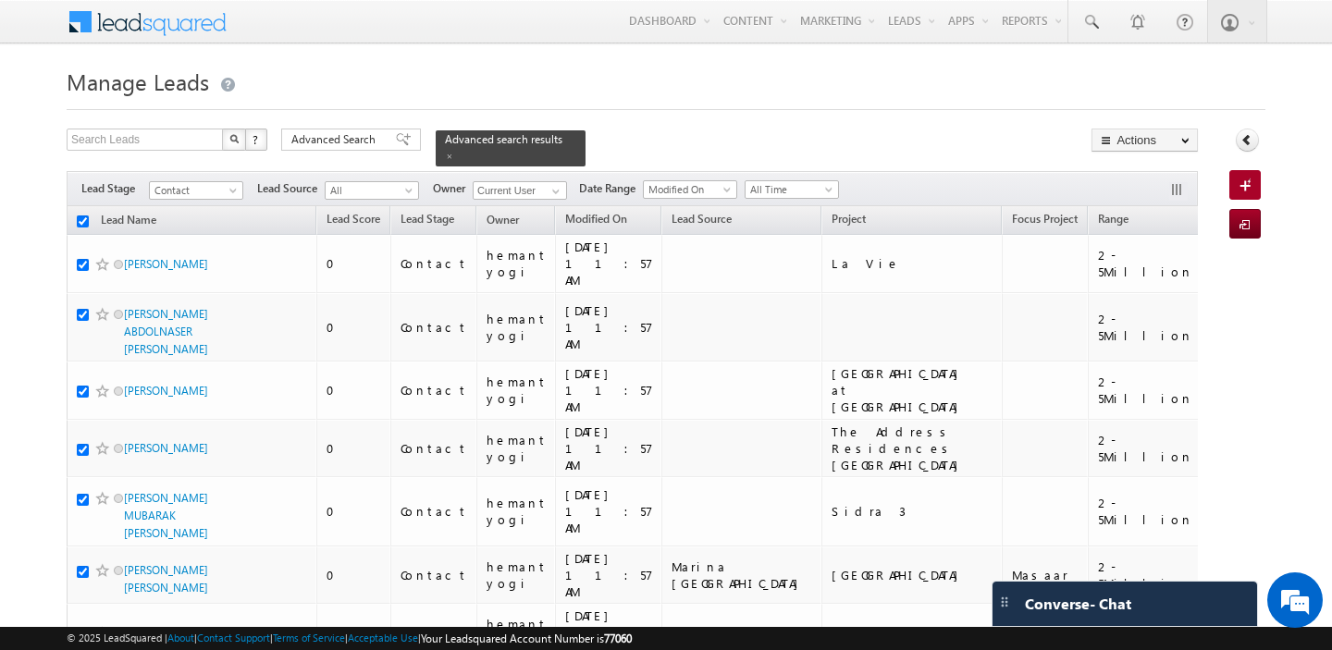
checkbox input "true"
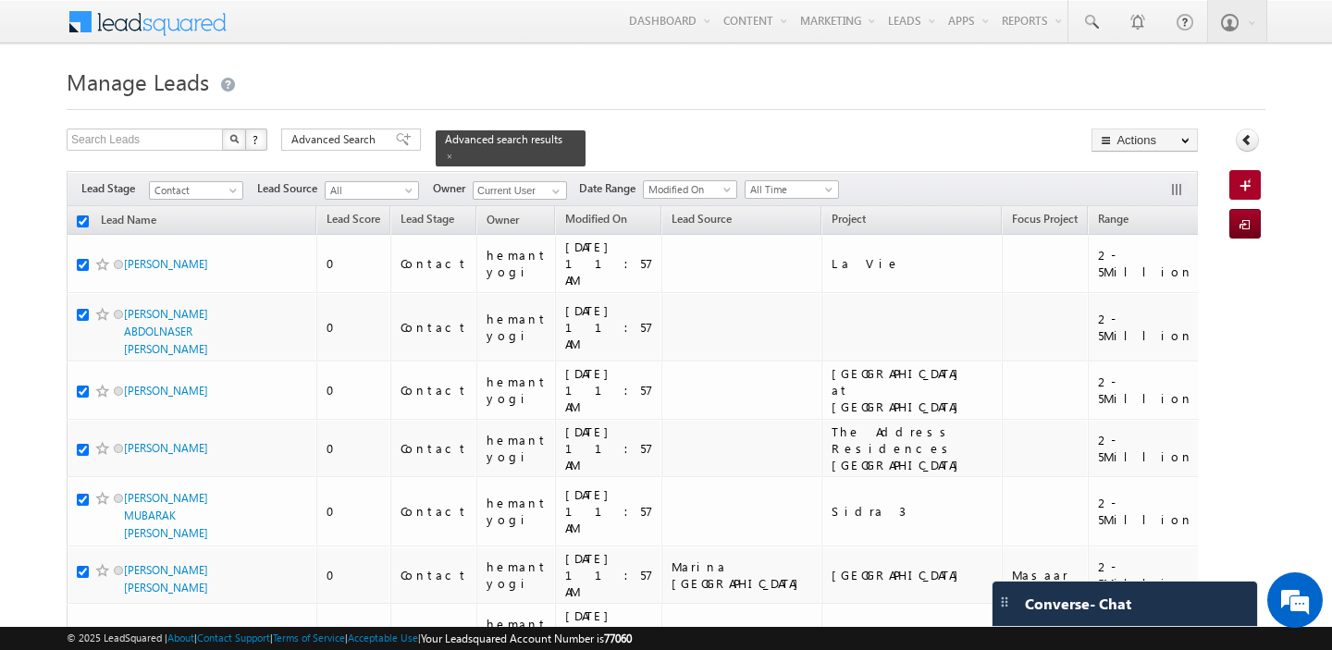
checkbox input "true"
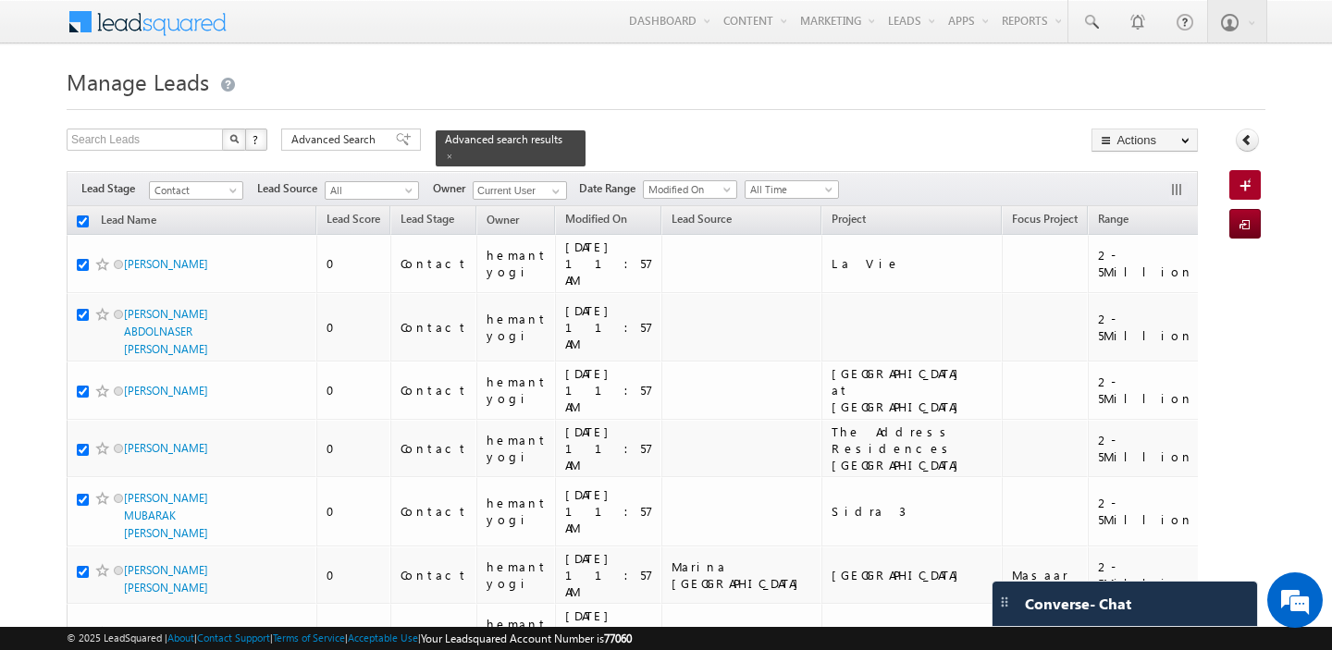
checkbox input "true"
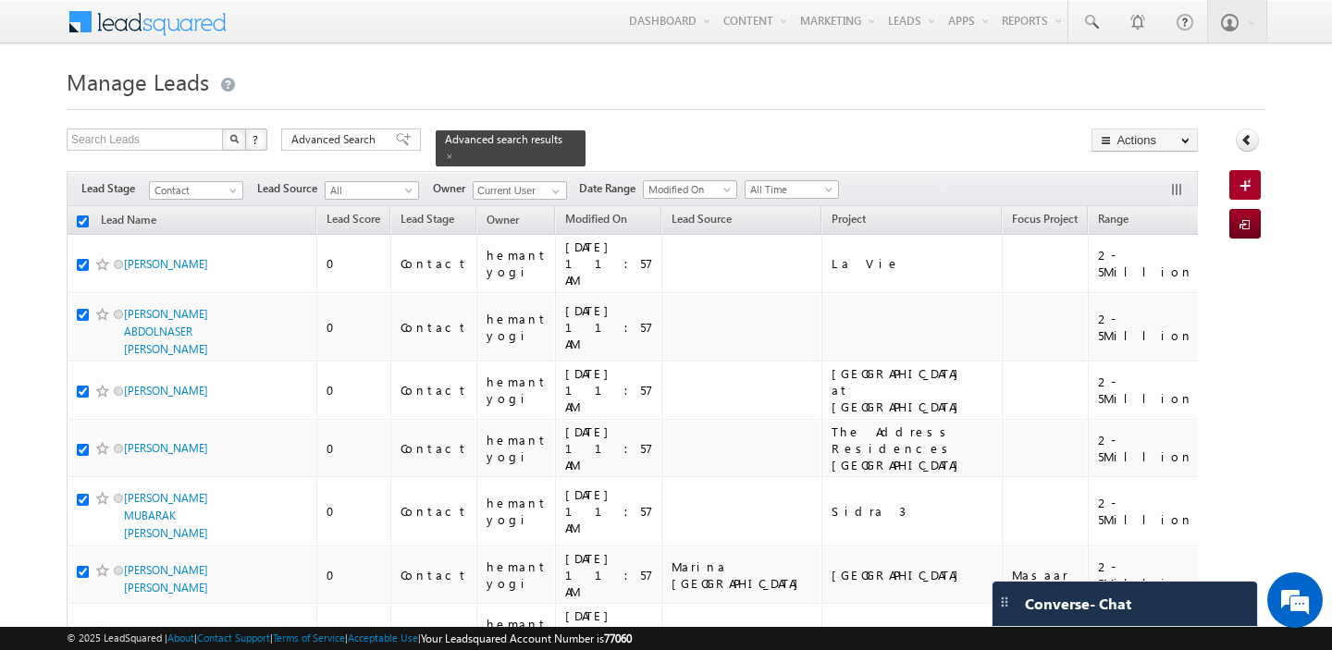
checkbox input "true"
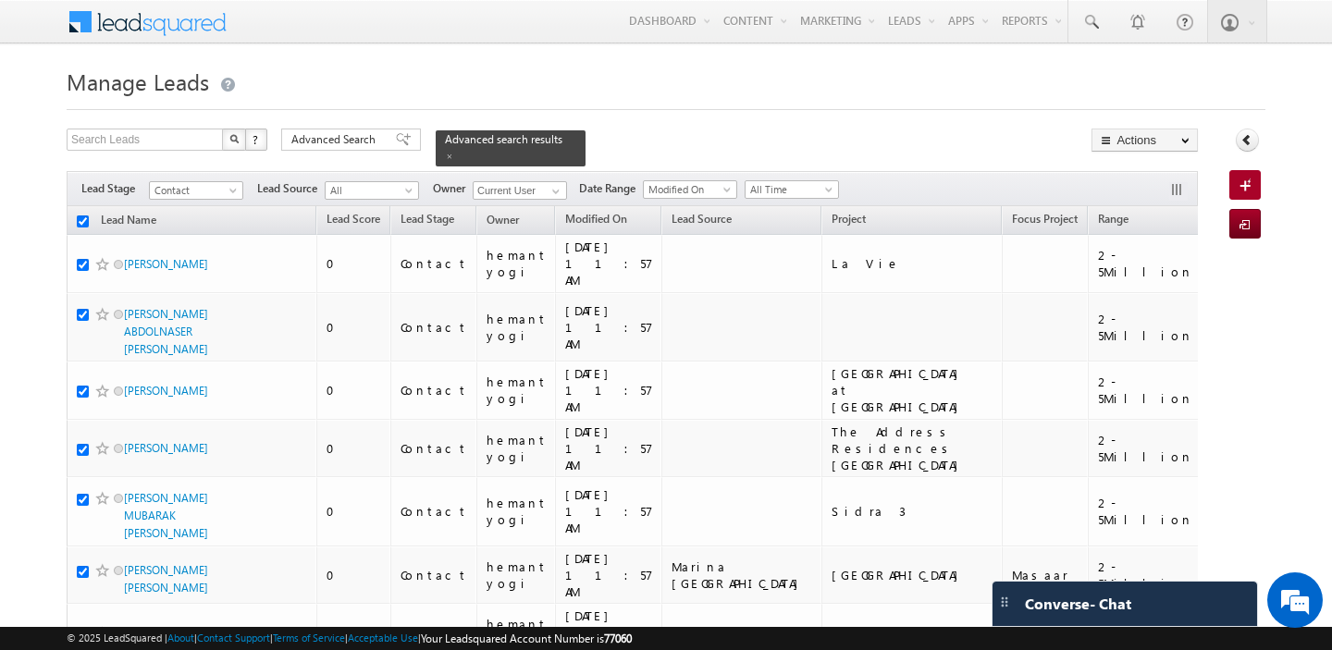
checkbox input "true"
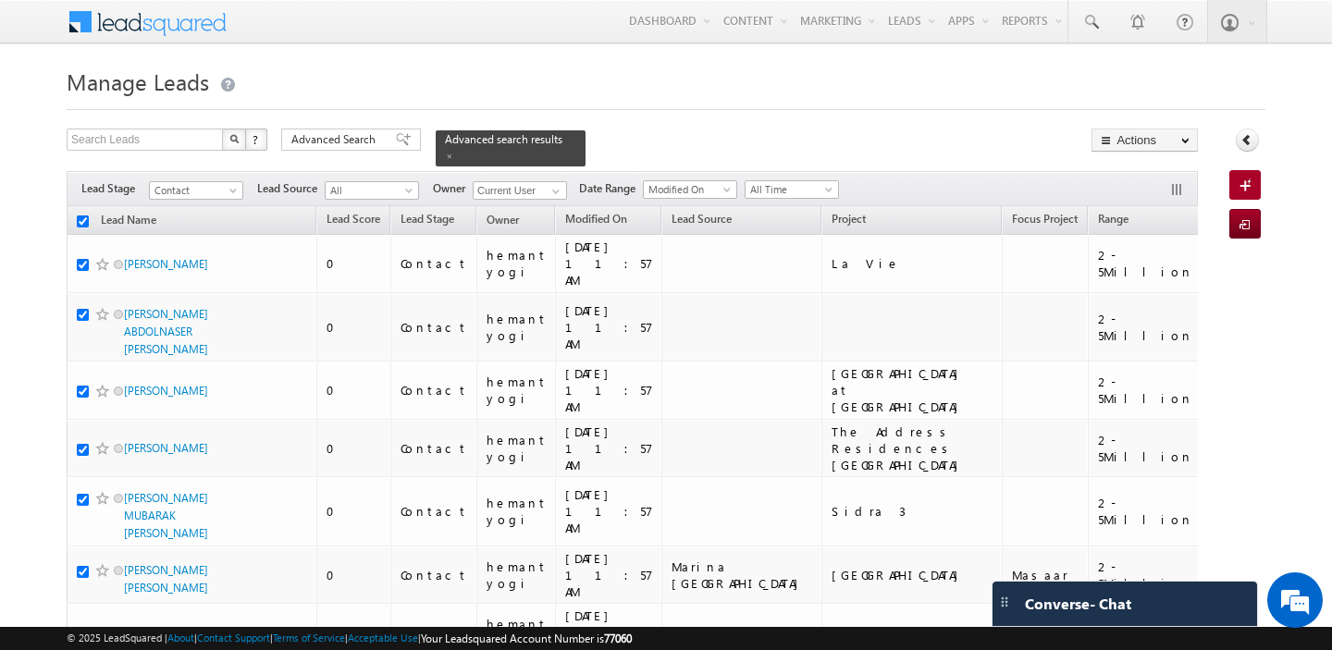
checkbox input "true"
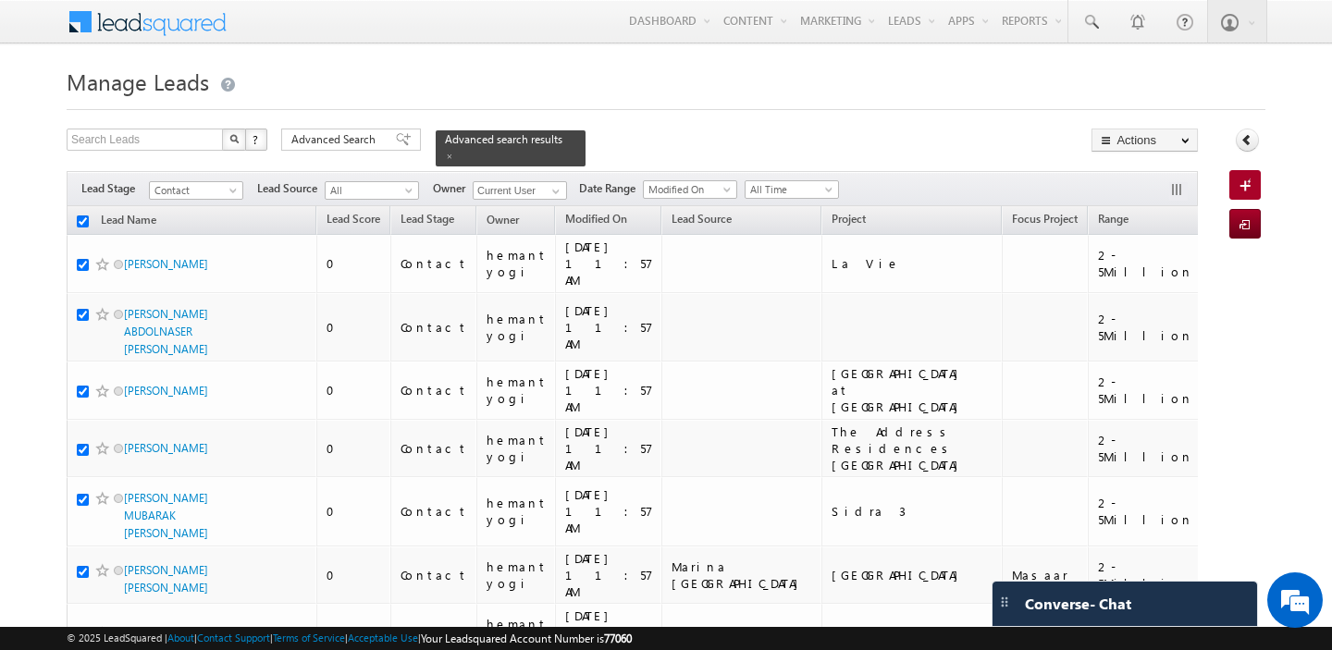
checkbox input "true"
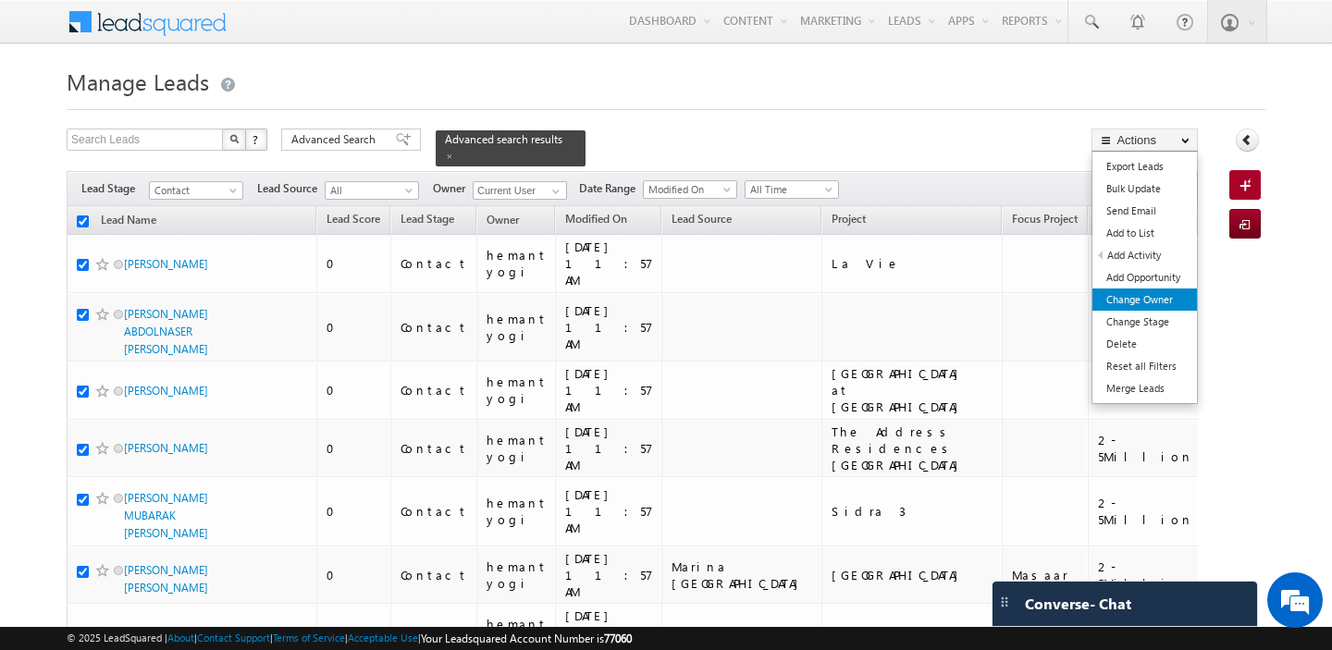
click at [1141, 301] on link "Change Owner" at bounding box center [1144, 300] width 105 height 22
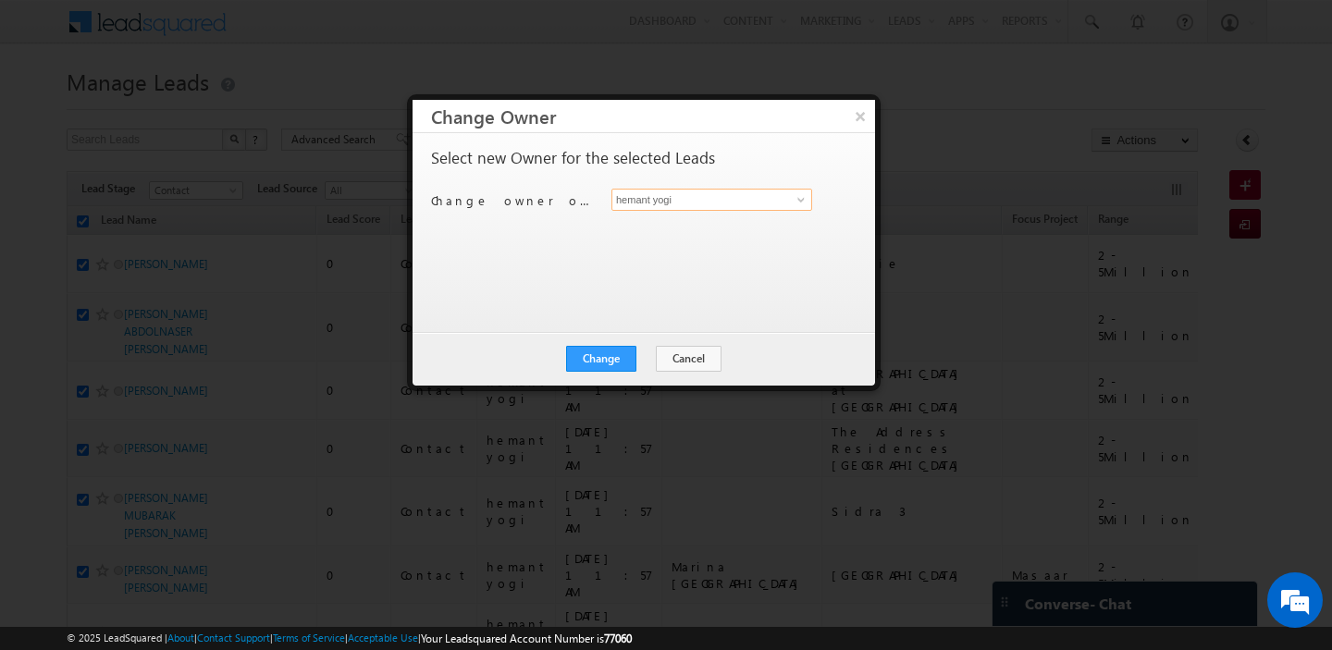
click at [699, 204] on input "hemant yogi" at bounding box center [711, 200] width 201 height 22
click at [686, 231] on span "[EMAIL_ADDRESS][DOMAIN_NAME]" at bounding box center [702, 235] width 166 height 14
click at [595, 357] on button "Change" at bounding box center [601, 359] width 70 height 26
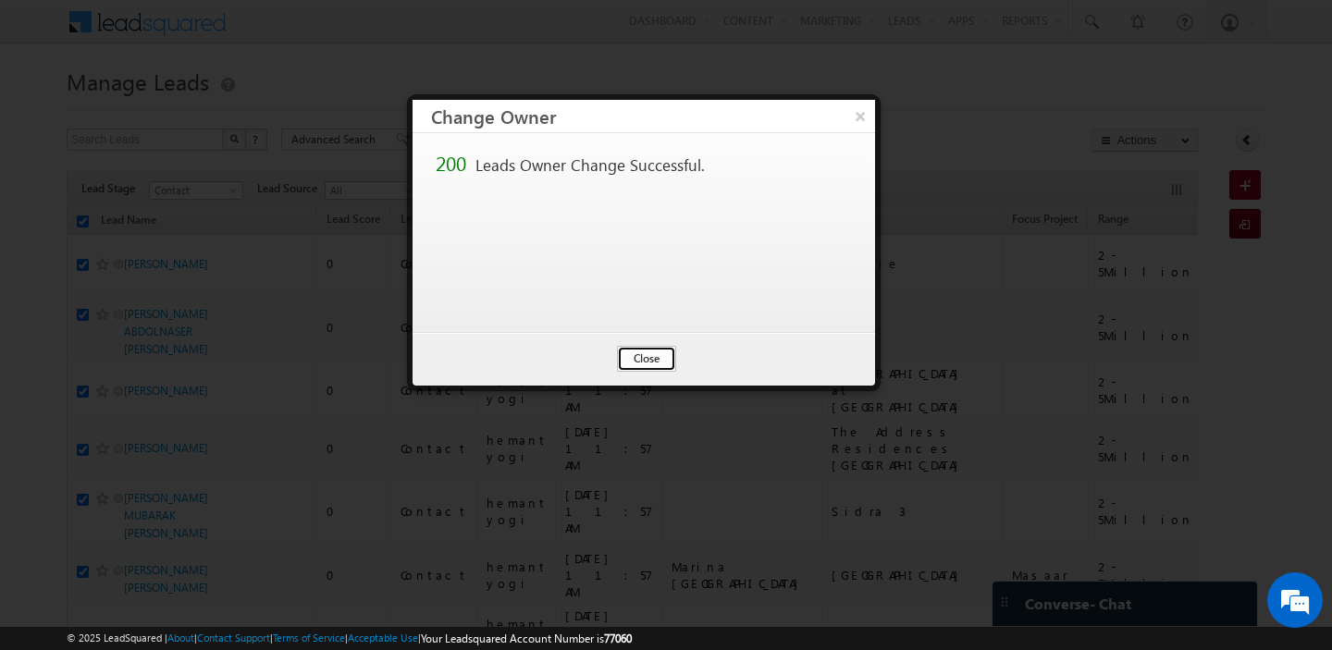
click at [656, 358] on button "Close" at bounding box center [646, 359] width 59 height 26
